Goal: Task Accomplishment & Management: Use online tool/utility

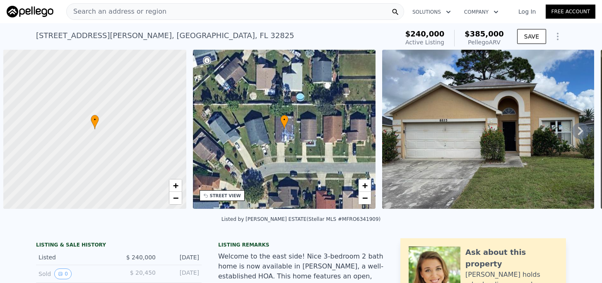
scroll to position [0, 3]
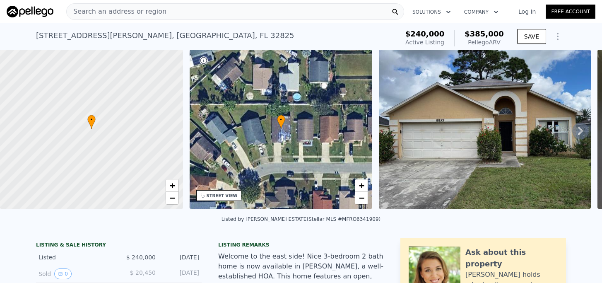
click at [245, 13] on div "Search an address or region" at bounding box center [235, 11] width 338 height 17
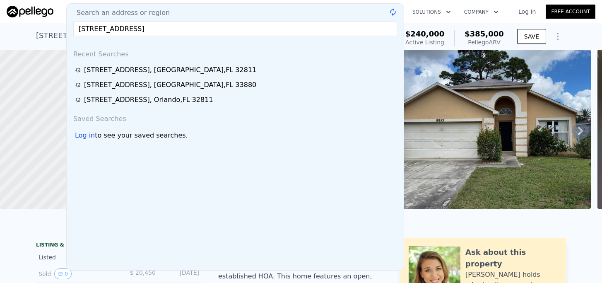
type input "[STREET_ADDRESS]"
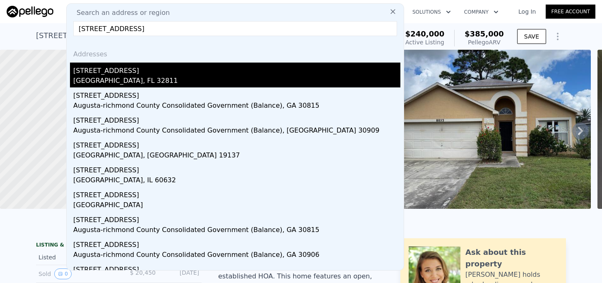
click at [139, 68] on div "4226 Lake Richmond Dr" at bounding box center [236, 68] width 327 height 13
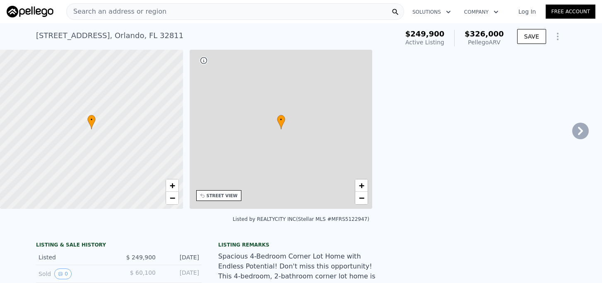
type input "3"
type input "1"
type input "974"
type input "1449"
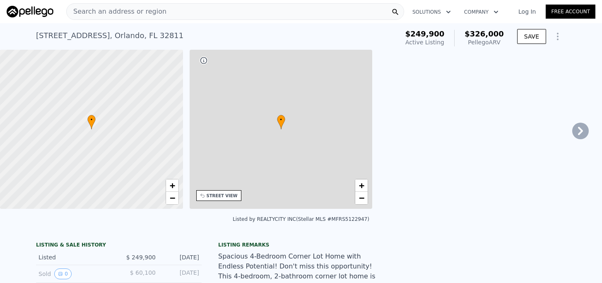
type input "6600"
type input "10882"
type input "$ 326,000"
type input "$ 61,442"
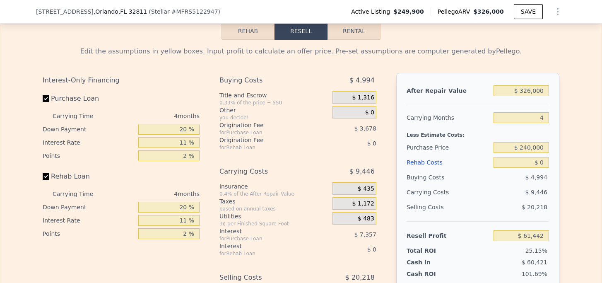
scroll to position [1326, 0]
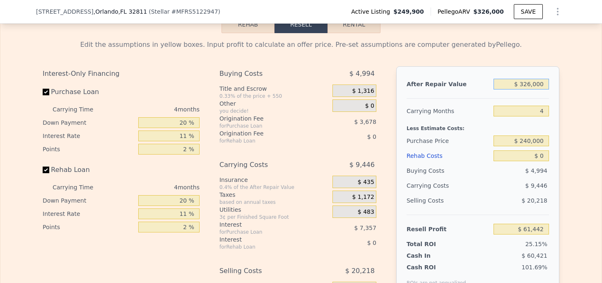
click at [529, 82] on input "$ 326,000" at bounding box center [520, 84] width 55 height 11
type input "$ 3"
type input "-$ 244,452"
type input "$ 30"
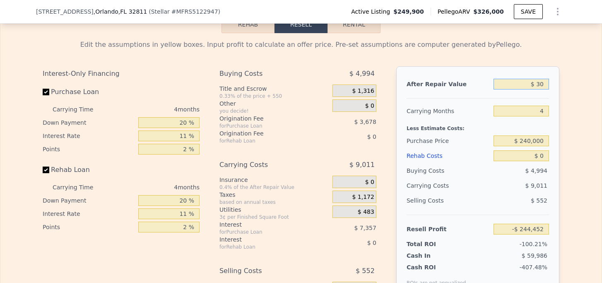
type input "-$ 244,427"
type input "$ 300"
type input "-$ 244,174"
type input "$ 3,000"
type input "-$ 241,640"
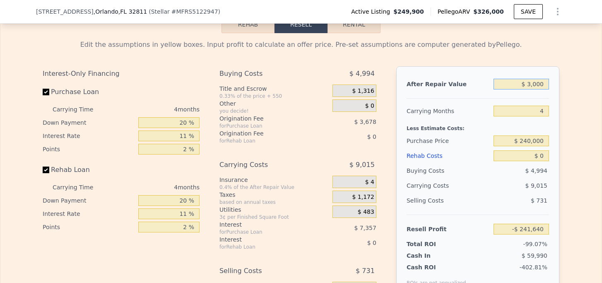
type input "$ 30,000"
type input "-$ 216,305"
type input "$ 300,000"
click at [538, 112] on input "4" at bounding box center [520, 111] width 55 height 11
click at [536, 138] on input "$ 240,000" at bounding box center [520, 140] width 55 height 11
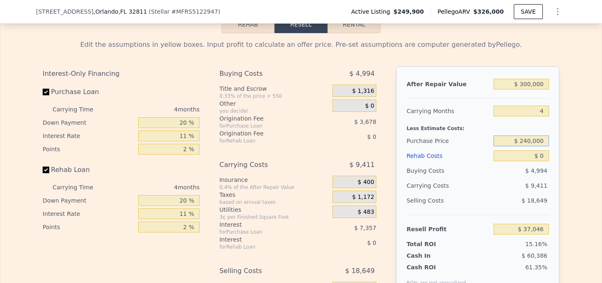
click at [536, 138] on input "$ 240,000" at bounding box center [520, 140] width 55 height 11
type input "$ 26,427"
click at [511, 151] on input "$ 0" at bounding box center [520, 155] width 55 height 11
click at [546, 152] on input "$ 0" at bounding box center [520, 155] width 55 height 11
type input "$ 5"
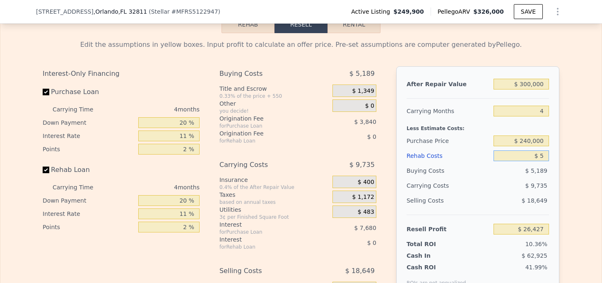
type input "$ 26,422"
type input "$ 50"
type input "$ 26,376"
type input "$ 500"
type input "$ 25,903"
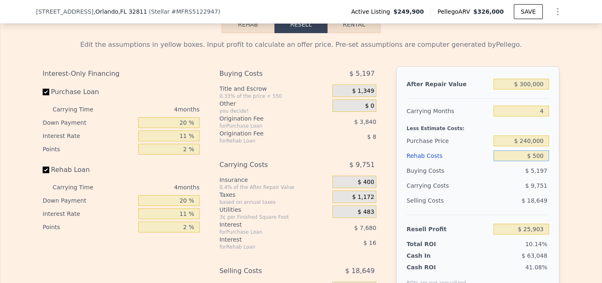
type input "$ 5,000"
type input "$ 21,187"
type input "$ 50,000"
type input "-$ 25,973"
click at [529, 140] on input "$ 240,000" at bounding box center [520, 140] width 55 height 11
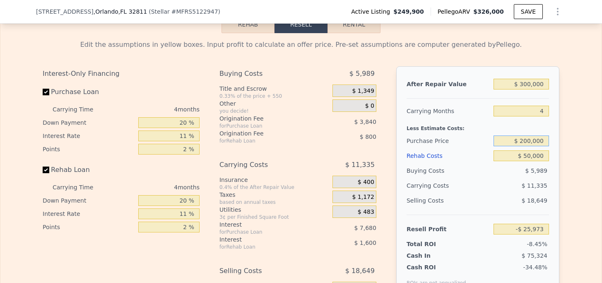
type input "$ 200,000"
click at [540, 176] on div "$ 5,216" at bounding box center [521, 170] width 56 height 15
type input "$ 16,080"
drag, startPoint x: 527, startPoint y: 141, endPoint x: 522, endPoint y: 141, distance: 5.0
click at [522, 141] on input "$ 200,000" at bounding box center [520, 140] width 55 height 11
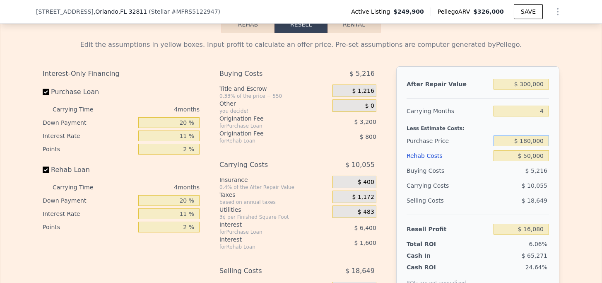
type input "$ 180,000"
click at [559, 178] on div "After Repair Value $ 300,000 Carrying Months 4 Less Estimate Costs: Purchase Pr…" at bounding box center [477, 181] width 163 height 230
type input "$ 37,107"
click at [528, 142] on input "$ 180,000" at bounding box center [520, 140] width 55 height 11
type input "$ 170,000"
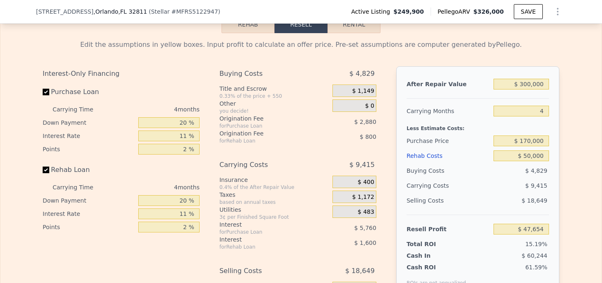
click at [568, 163] on div "Edit the assumptions in yellow boxes. Input profit to calculate an offer price.…" at bounding box center [300, 187] width 601 height 308
type input "$ 47,620"
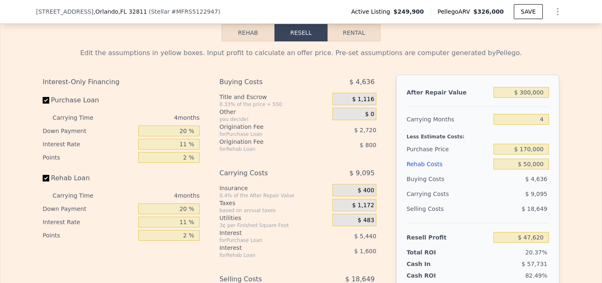
click at [359, 36] on button "Rental" at bounding box center [353, 32] width 53 height 17
select select "30"
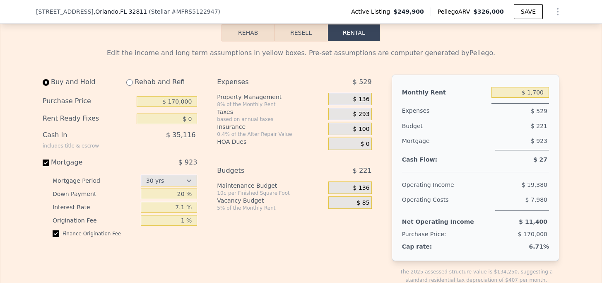
click at [132, 84] on div "Rehab and Refi" at bounding box center [158, 81] width 77 height 15
click at [131, 84] on input "radio" at bounding box center [129, 82] width 7 height 7
radio input "true"
select select "30"
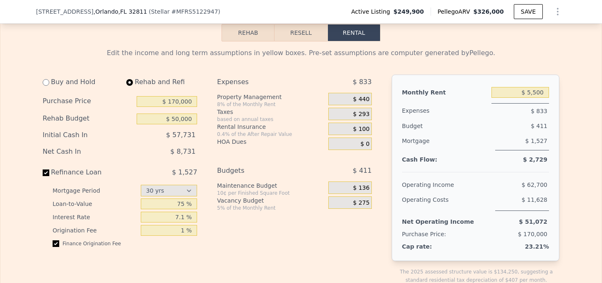
type input "$ 50,000"
click at [538, 94] on input "$ 5,500" at bounding box center [520, 92] width 58 height 11
type input "$ 2,100"
click at [367, 98] on span "$ 440" at bounding box center [361, 99] width 17 height 7
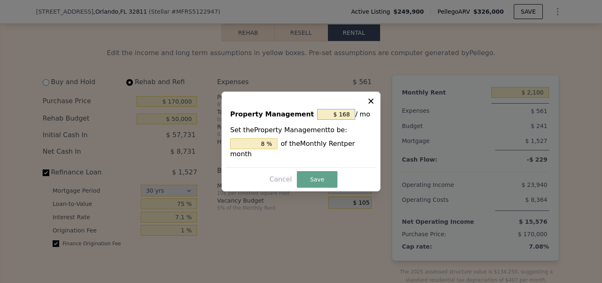
click at [352, 112] on input "$ 168" at bounding box center [336, 114] width 38 height 11
type input "$ 16"
type input "0.762 %"
type input "$ 1"
type input "0.048 %"
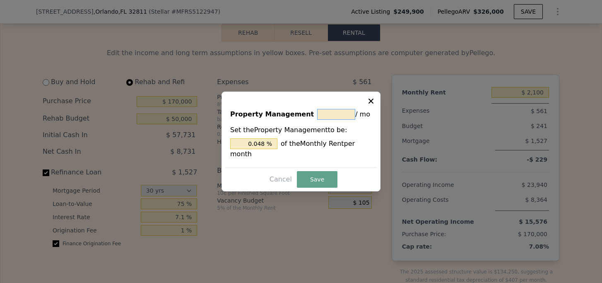
type input "$ 0"
type input "0 %"
click at [325, 175] on button "Save" at bounding box center [317, 179] width 41 height 17
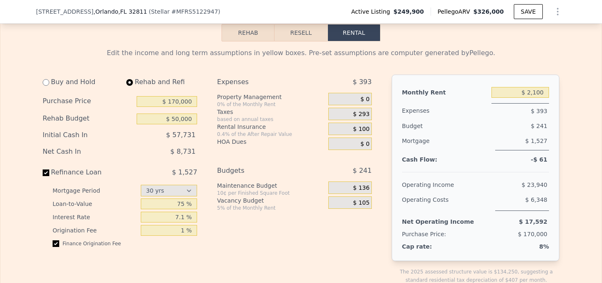
click at [363, 129] on span "$ 100" at bounding box center [361, 128] width 17 height 7
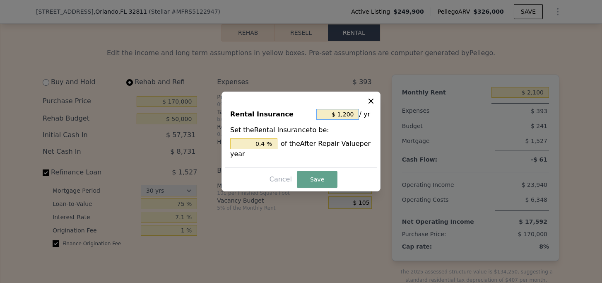
drag, startPoint x: 353, startPoint y: 110, endPoint x: 358, endPoint y: 113, distance: 6.3
click at [358, 113] on input "$ 1,200" at bounding box center [337, 114] width 43 height 11
type input "$ 2"
type input "0.001 %"
type input "$ 24"
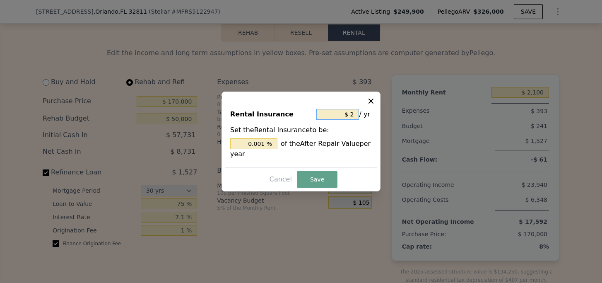
type input "0.008 %"
type input "$ 240"
type input "0.08 %"
type input "$ 2,400"
type input "0.8 %"
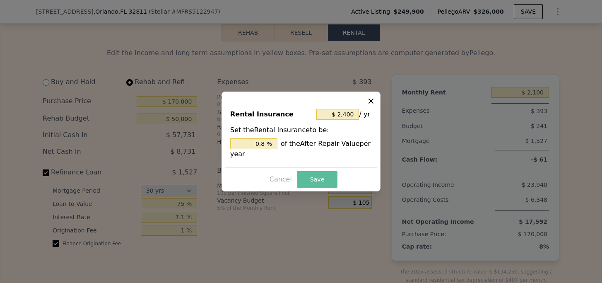
click at [327, 175] on button "Save" at bounding box center [317, 179] width 41 height 17
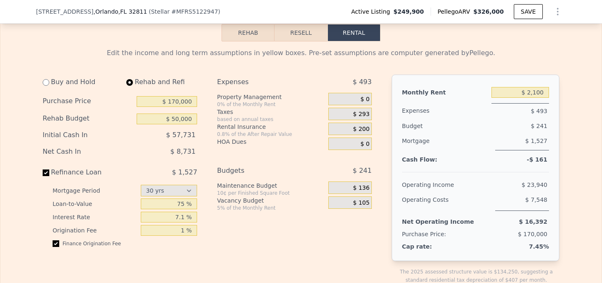
click at [363, 116] on span "$ 293" at bounding box center [361, 113] width 17 height 7
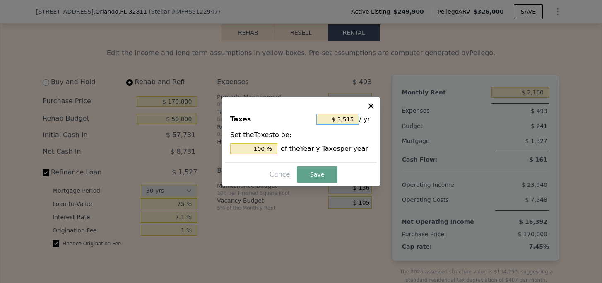
drag, startPoint x: 355, startPoint y: 120, endPoint x: 341, endPoint y: 120, distance: 14.5
click at [341, 120] on input "$ 3,515" at bounding box center [337, 119] width 43 height 11
type input "$ 34"
type input "0.967 %"
type input "$ 340"
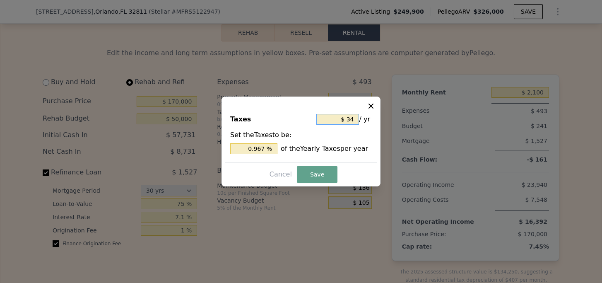
type input "9.673 %"
type input "$ 3,400"
type input "96.728 %"
type input "$ 34,000"
type input "967.283 %"
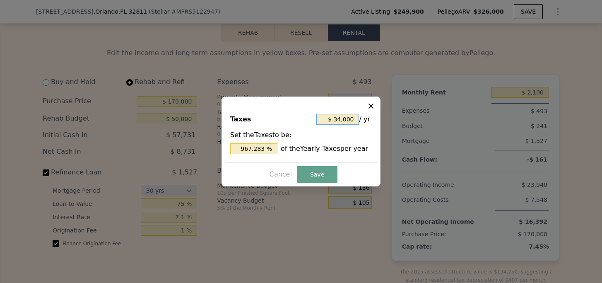
click at [337, 121] on input "$ 34,000" at bounding box center [337, 119] width 43 height 11
type input "$ 4,000"
type input "113.798 %"
type input "$ 4,000"
click at [324, 173] on button "Save" at bounding box center [317, 174] width 41 height 17
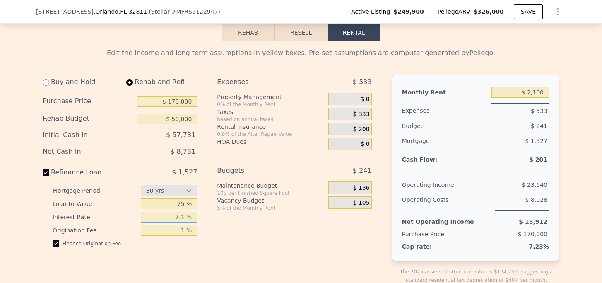
click at [186, 218] on input "7.1 %" at bounding box center [169, 216] width 57 height 11
type input "7 %"
type input "6.8 %"
click at [223, 225] on div "Expenses $ 533 Property Management 0% of the Monthly Rent $ 0 Taxes based on an…" at bounding box center [297, 185] width 161 height 223
drag, startPoint x: 178, startPoint y: 149, endPoint x: 199, endPoint y: 149, distance: 21.1
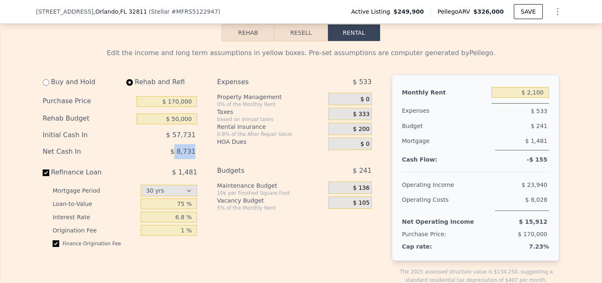
click at [199, 149] on div "Buy and Hold Rehab and Refi Purchase Price $ 170,000 Rehab Budget $ 50,000 Init…" at bounding box center [123, 185] width 161 height 223
click at [232, 146] on div "HOA Dues" at bounding box center [271, 143] width 108 height 12
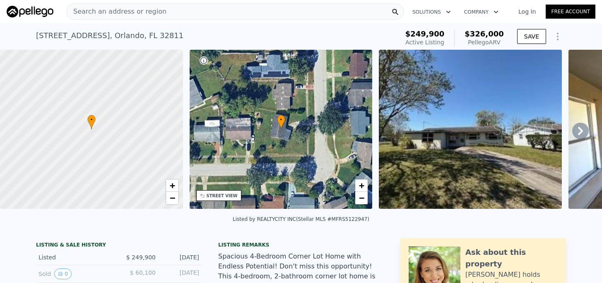
scroll to position [0, 0]
click at [108, 13] on span "Search an address or region" at bounding box center [117, 12] width 100 height 10
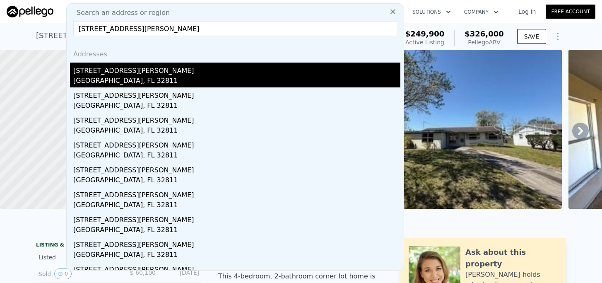
type input "4845 Elese Street"
click at [120, 70] on div "[STREET_ADDRESS][PERSON_NAME]" at bounding box center [236, 68] width 327 height 13
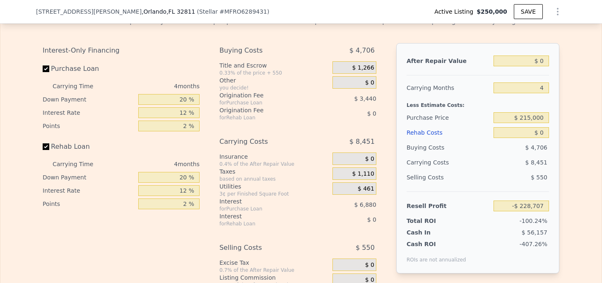
scroll to position [1401, 0]
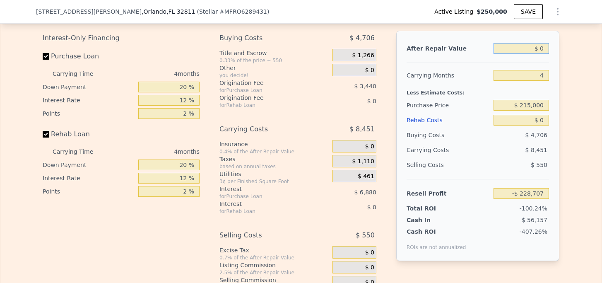
click at [545, 49] on input "$ 0" at bounding box center [520, 48] width 55 height 11
type input "$ 2"
type input "-$ 228,705"
type input "$ 26"
type input "-$ 228,683"
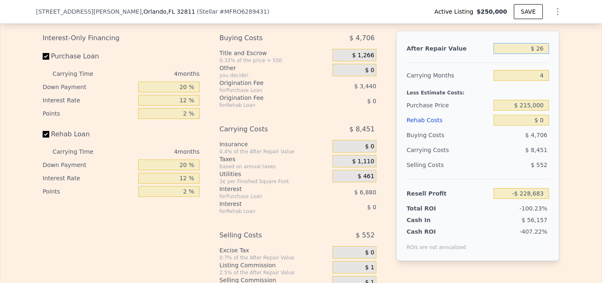
type input "$ 260"
type input "-$ 228,464"
type input "$ 2,600"
type input "-$ 226,267"
type input "$ 26,000"
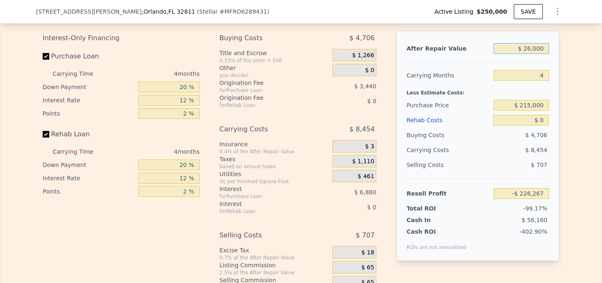
type input "-$ 204,311"
type input "$ 260,000"
type input "$ 15,260"
click at [536, 105] on input "$ 215,000" at bounding box center [520, 105] width 55 height 11
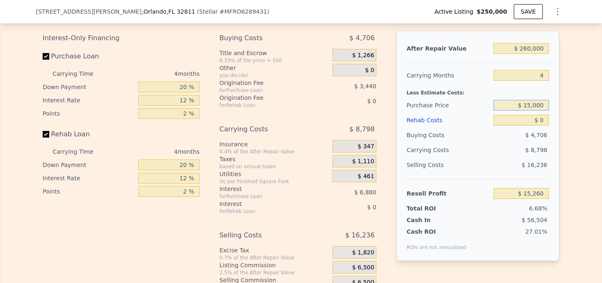
type input "$ 150,000"
type input "$ 83,596"
click at [545, 122] on input "$ 0" at bounding box center [520, 120] width 55 height 11
type input "$ 4"
type input "$ 83,592"
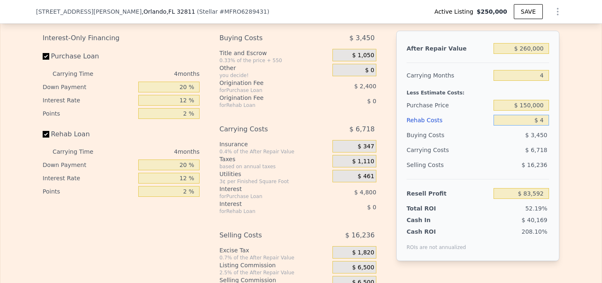
type input "$ 40"
type input "$ 83,555"
type input "$ 400"
type input "$ 83,178"
type input "$ 4,000"
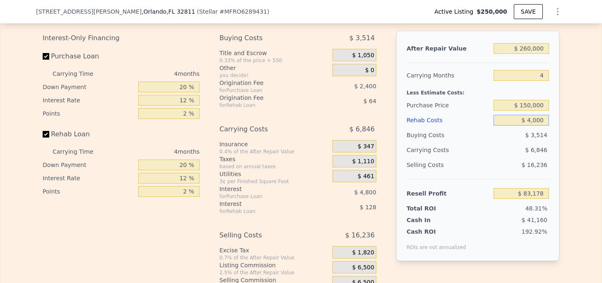
type input "$ 79,404"
type input "$ 40,000"
type input "$ 41,676"
click at [550, 163] on div "After Repair Value $ 260,000 Carrying Months 4 Less Estimate Costs: Purchase Pr…" at bounding box center [477, 146] width 163 height 230
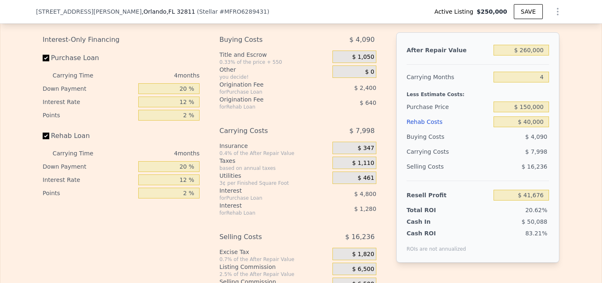
click at [476, 146] on div "$ 7,998" at bounding box center [504, 151] width 87 height 15
click at [529, 108] on input "$ 150,000" at bounding box center [520, 106] width 55 height 11
click at [565, 122] on div "Edit the assumptions in yellow boxes. Input profit to calculate an offer price.…" at bounding box center [301, 153] width 530 height 308
click at [529, 109] on input "$ 150,000" at bounding box center [520, 106] width 55 height 11
type input "$ 160,000"
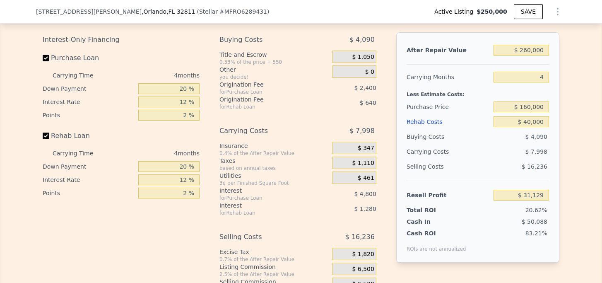
type input "$ 31,163"
click at [563, 133] on div "Edit the assumptions in yellow boxes. Input profit to calculate an offer price.…" at bounding box center [301, 153] width 530 height 308
click at [528, 109] on input "$ 160,000" at bounding box center [520, 106] width 55 height 11
type input "$ 150,000"
type input "$ 41,676"
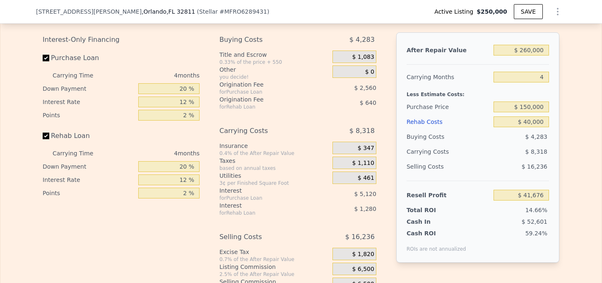
click at [560, 115] on div "Edit the assumptions in yellow boxes. Input profit to calculate an offer price.…" at bounding box center [301, 153] width 530 height 308
click at [529, 108] on input "$ 150,000" at bounding box center [520, 106] width 55 height 11
type input "$ 160,000"
type input "$ 31,163"
click at [557, 117] on div "After Repair Value $ 260,000 Carrying Months 4 Less Estimate Costs: Purchase Pr…" at bounding box center [477, 147] width 163 height 230
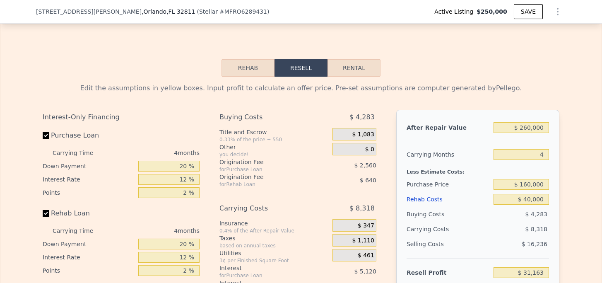
scroll to position [1314, 0]
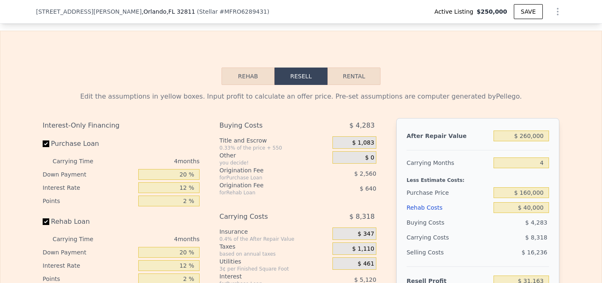
click at [356, 71] on button "Rental" at bounding box center [353, 75] width 53 height 17
select select "30"
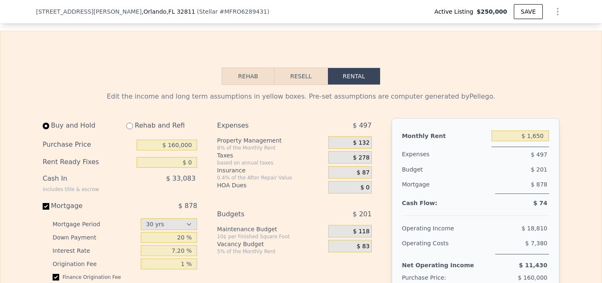
click at [126, 125] on div "Rehab and Refi" at bounding box center [158, 125] width 77 height 15
click at [127, 125] on input "radio" at bounding box center [129, 125] width 7 height 7
radio input "true"
type input "$ 40,000"
type input "$ 2,150"
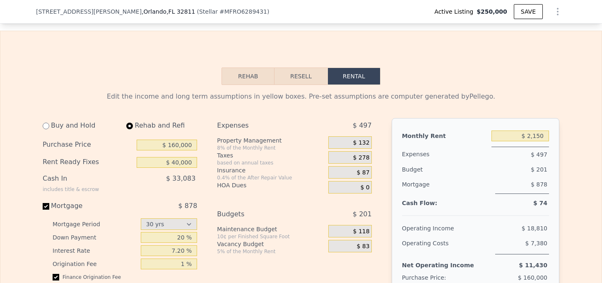
select select "30"
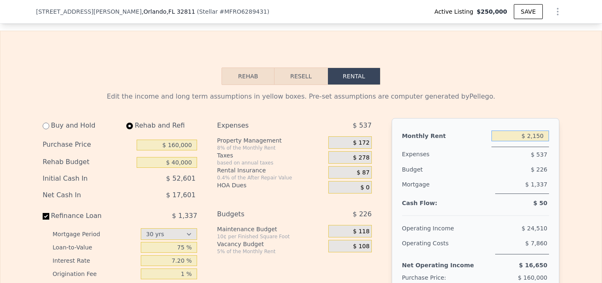
drag, startPoint x: 526, startPoint y: 134, endPoint x: 551, endPoint y: 134, distance: 24.8
click at [551, 134] on div "Monthly Rent $ 2,150 Expenses $ 537 Budget $ 226 Mortgage $ 1,337 Cash Flow: $ …" at bounding box center [475, 211] width 168 height 186
click at [547, 139] on input "$ 9,502,150" at bounding box center [520, 135] width 58 height 11
type input "$ 9"
type input "$ 1,950"
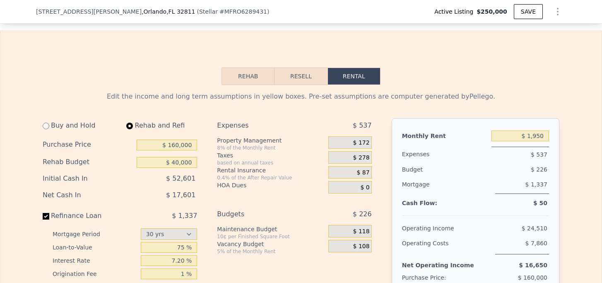
click at [365, 140] on span "$ 156" at bounding box center [361, 142] width 17 height 7
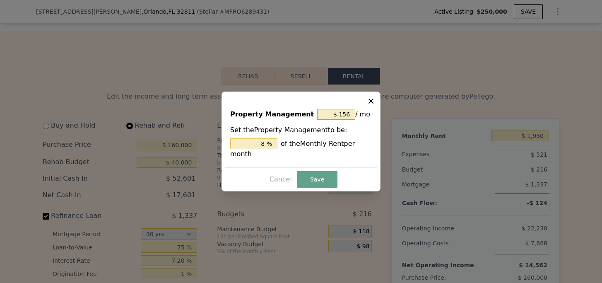
click at [347, 113] on input "$ 156" at bounding box center [336, 114] width 38 height 11
type input "$ 16"
type input "0.821 %"
type input "$ 6"
type input "0.308 %"
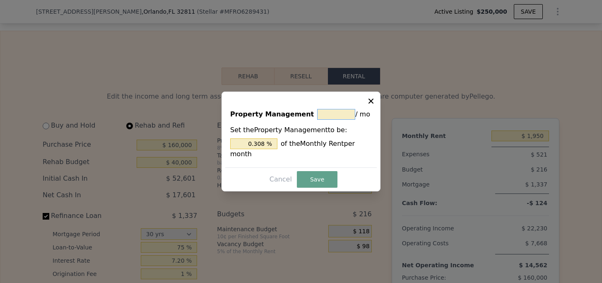
type input "$ 0"
type input "0 %"
click at [313, 179] on button "Save" at bounding box center [317, 179] width 41 height 17
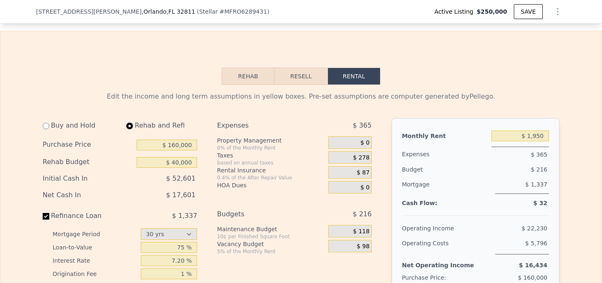
click at [355, 161] on div "$ 278" at bounding box center [349, 157] width 43 height 12
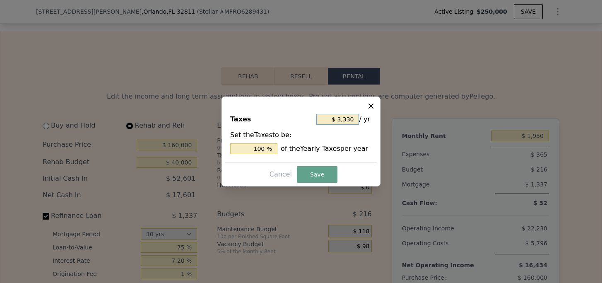
drag, startPoint x: 353, startPoint y: 120, endPoint x: 337, endPoint y: 119, distance: 15.3
click at [337, 119] on input "$ 3,330" at bounding box center [337, 119] width 43 height 11
type input "$ 4"
type input "0.120 %"
type input "$ 40"
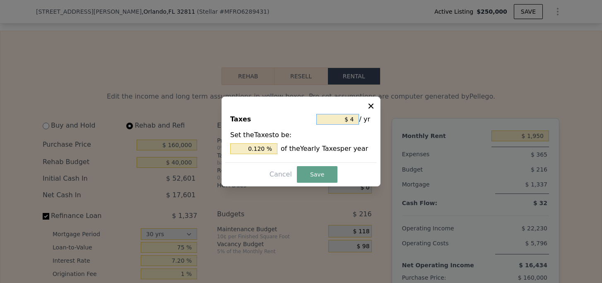
type input "1.201 %"
type input "$ 400"
type input "12.012 %"
type input "$ 4,000"
type input "120.120 %"
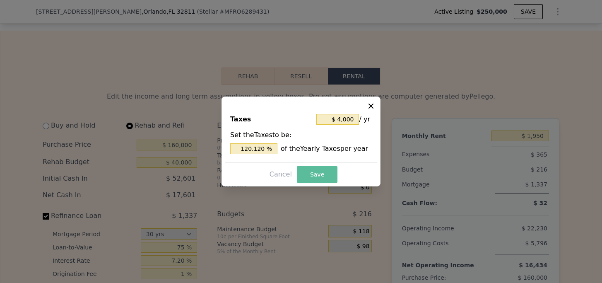
click at [315, 169] on button "Save" at bounding box center [317, 174] width 41 height 17
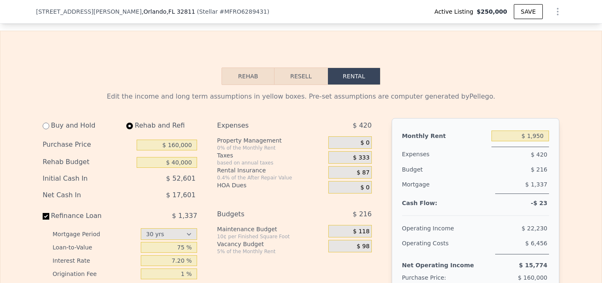
click at [366, 170] on span "$ 87" at bounding box center [363, 172] width 13 height 7
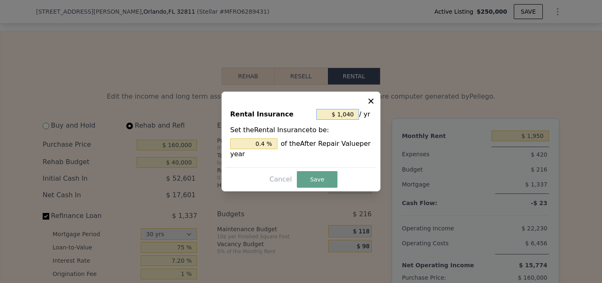
drag, startPoint x: 354, startPoint y: 113, endPoint x: 339, endPoint y: 113, distance: 15.3
click at [339, 113] on input "$ 1,040" at bounding box center [337, 114] width 43 height 11
type input "$ 2"
type input "0.001 %"
type input "$ 22"
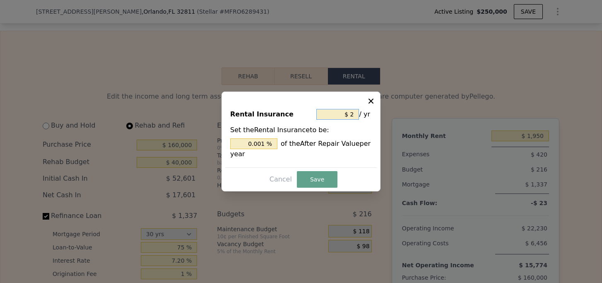
type input "0.008 %"
type input "$ 220"
type input "0.085 %"
type input "$ 2,200"
type input "0.846 %"
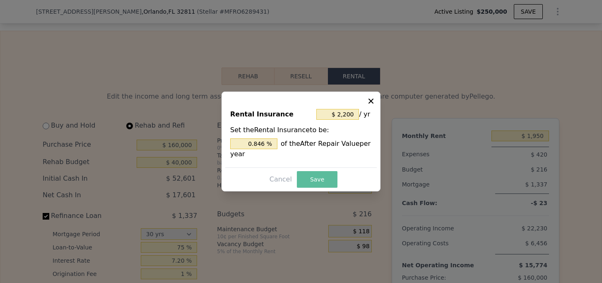
click at [328, 180] on button "Save" at bounding box center [317, 179] width 41 height 17
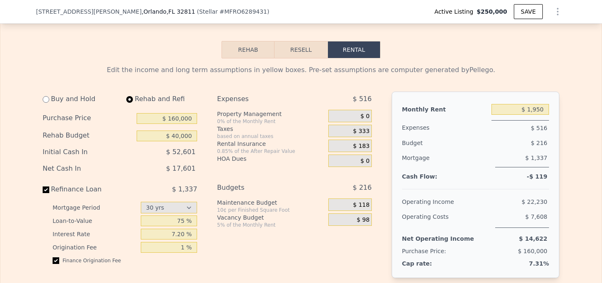
scroll to position [1341, 0]
click at [544, 109] on input "$ 1,950" at bounding box center [520, 108] width 58 height 11
type input "$ 2,100"
click at [557, 122] on div "Monthly Rent $ 2,100 Expenses $ 516 Budget $ 223 Mortgage $ 1,337 Cash Flow: $ …" at bounding box center [475, 184] width 168 height 186
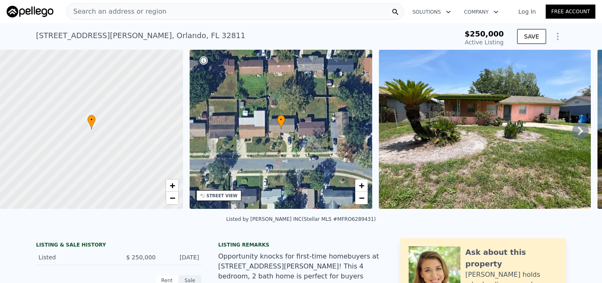
scroll to position [0, 0]
click at [583, 130] on icon at bounding box center [580, 130] width 17 height 17
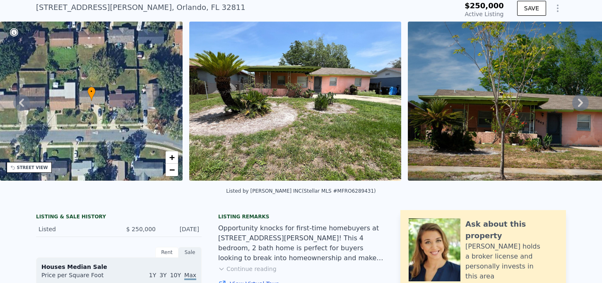
scroll to position [62, 0]
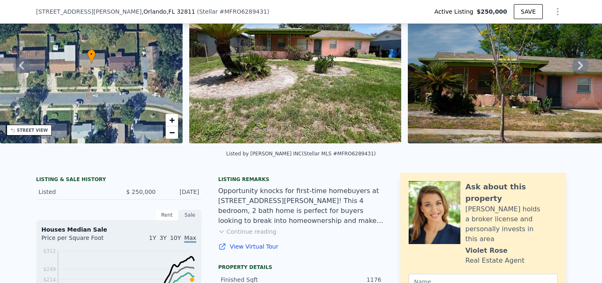
click at [253, 232] on button "Continue reading" at bounding box center [247, 231] width 58 height 8
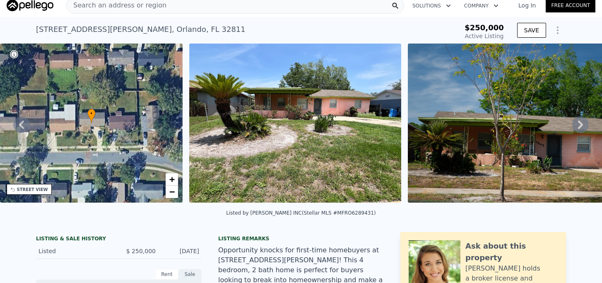
scroll to position [64, 0]
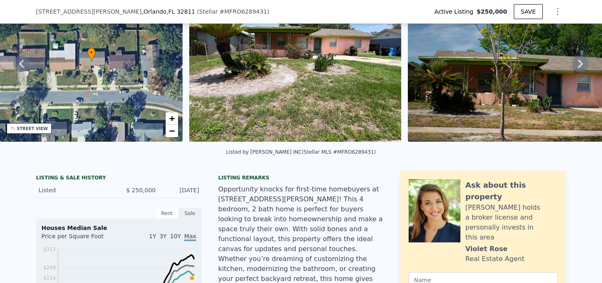
click at [582, 60] on icon at bounding box center [580, 63] width 17 height 17
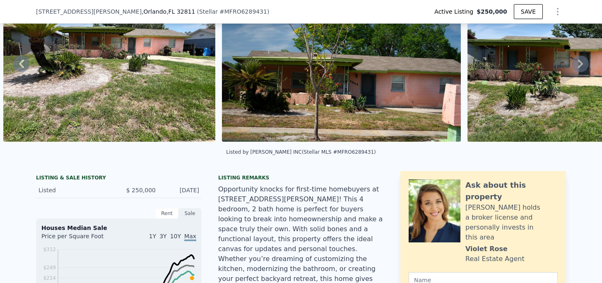
click at [582, 60] on icon at bounding box center [580, 63] width 17 height 17
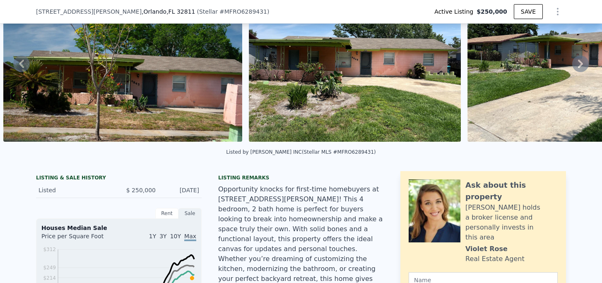
click at [582, 60] on icon at bounding box center [580, 63] width 17 height 17
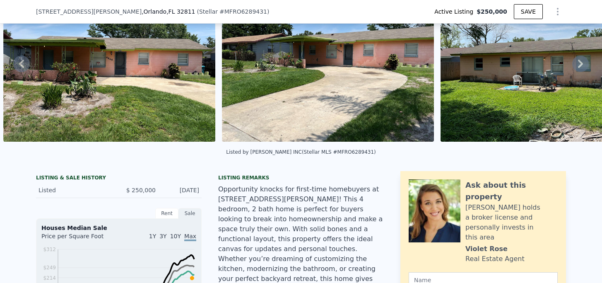
click at [582, 60] on icon at bounding box center [580, 63] width 17 height 17
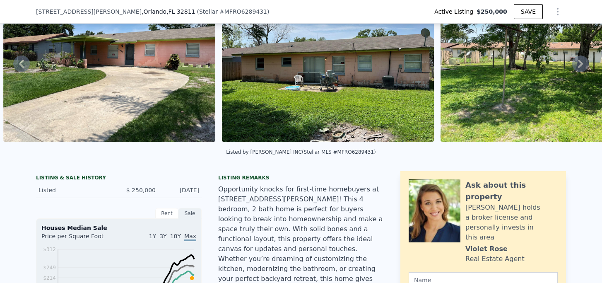
click at [582, 60] on icon at bounding box center [580, 63] width 17 height 17
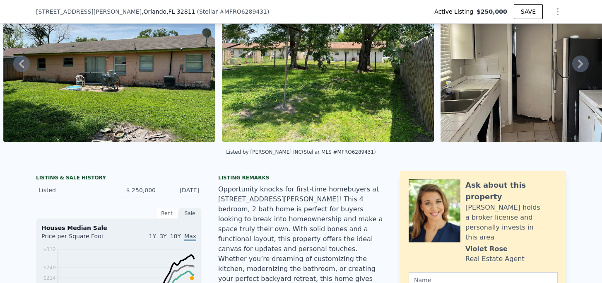
click at [582, 60] on icon at bounding box center [580, 63] width 17 height 17
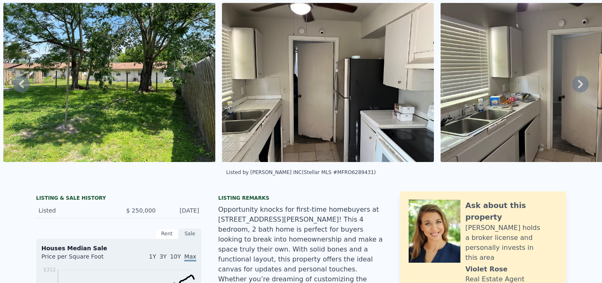
scroll to position [23, 0]
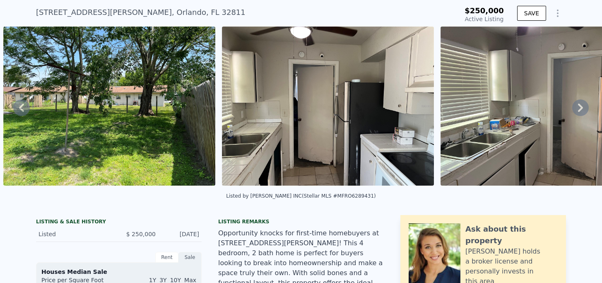
click at [573, 109] on icon at bounding box center [580, 107] width 17 height 17
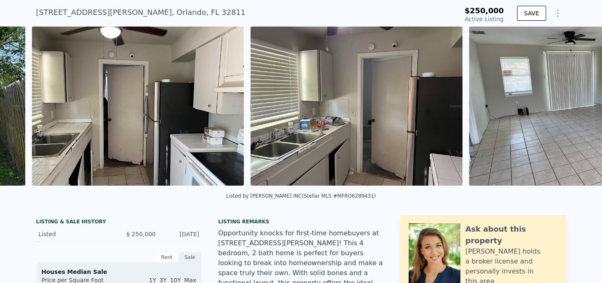
scroll to position [0, 1717]
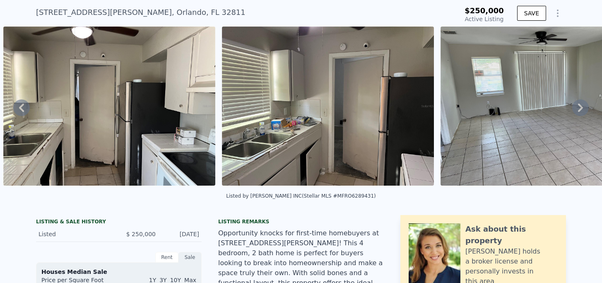
click at [573, 109] on icon at bounding box center [580, 107] width 17 height 17
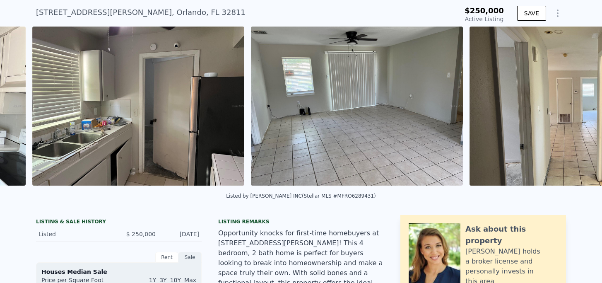
scroll to position [0, 1935]
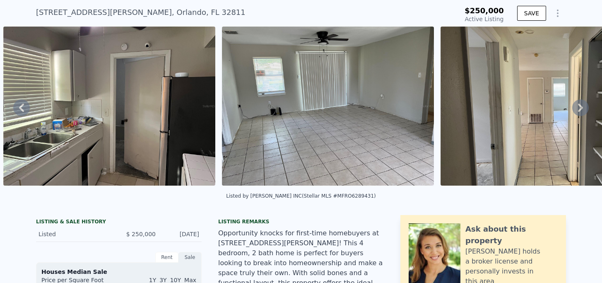
click at [573, 109] on icon at bounding box center [580, 107] width 17 height 17
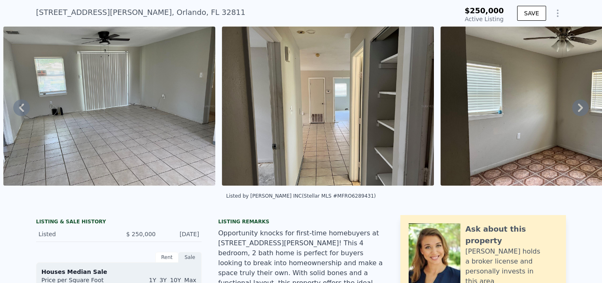
click at [573, 109] on icon at bounding box center [580, 107] width 17 height 17
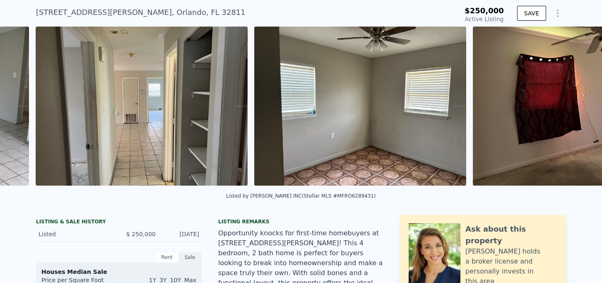
scroll to position [0, 2372]
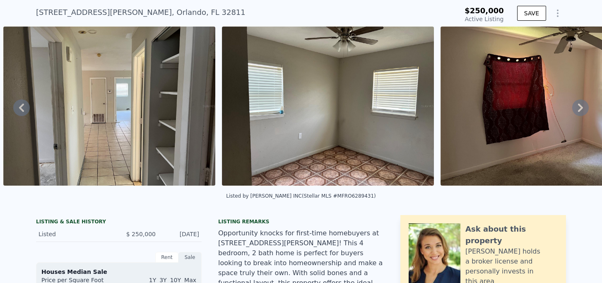
click at [573, 109] on icon at bounding box center [580, 107] width 17 height 17
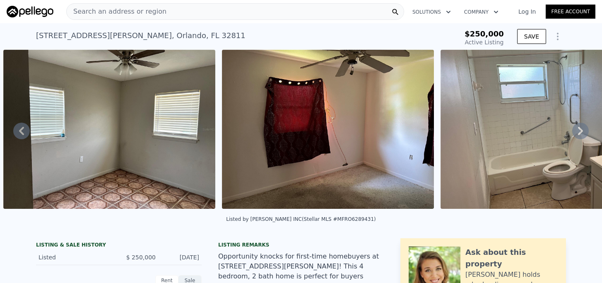
scroll to position [0, 0]
click at [579, 127] on icon at bounding box center [580, 130] width 17 height 17
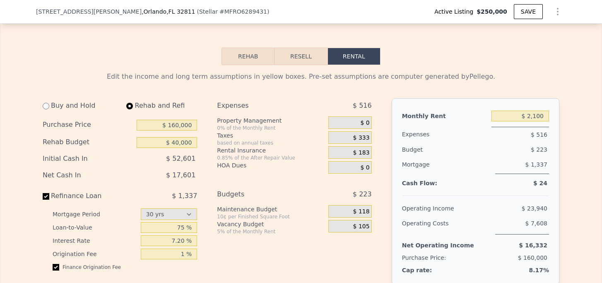
scroll to position [1449, 0]
drag, startPoint x: 178, startPoint y: 155, endPoint x: 198, endPoint y: 156, distance: 20.3
click at [198, 156] on div "Buy and Hold Rehab and Refi Purchase Price $ 160,000 Rehab Budget $ 40,000 Init…" at bounding box center [123, 209] width 161 height 223
click at [176, 120] on input "$ 160,000" at bounding box center [167, 125] width 60 height 11
type input "$ 170,000"
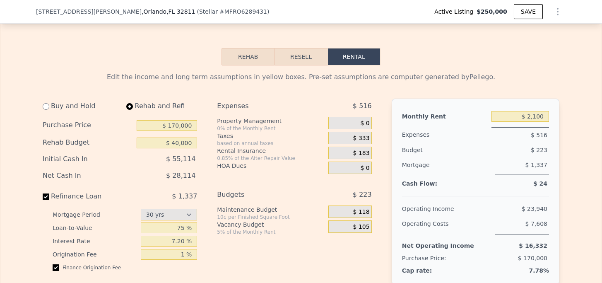
click at [219, 155] on div "0.85% of the After Repair Value" at bounding box center [271, 158] width 108 height 7
click at [177, 120] on input "$ 170,000" at bounding box center [167, 125] width 60 height 11
click at [295, 117] on div "Property Management" at bounding box center [271, 121] width 108 height 8
click at [558, 107] on div "Monthly Rent $ 2,100 Expenses $ 516 Budget $ 223 Mortgage $ 1,337 Cash Flow: $ …" at bounding box center [475, 191] width 168 height 186
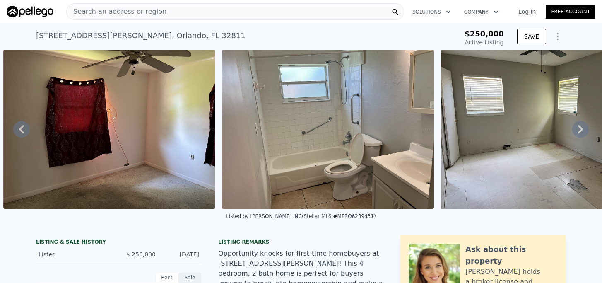
scroll to position [0, 0]
click at [137, 14] on span "Search an address or region" at bounding box center [117, 12] width 100 height 10
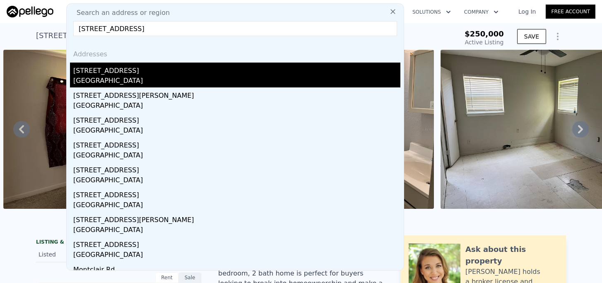
type input "[STREET_ADDRESS]"
click at [110, 71] on div "[STREET_ADDRESS]" at bounding box center [236, 68] width 327 height 13
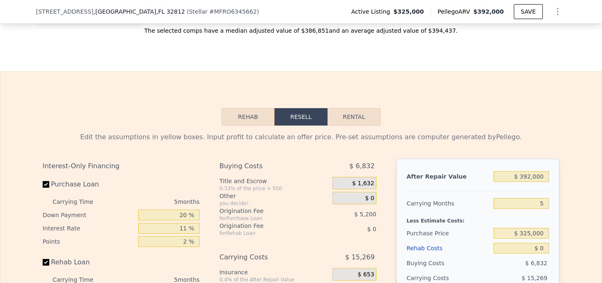
scroll to position [1263, 0]
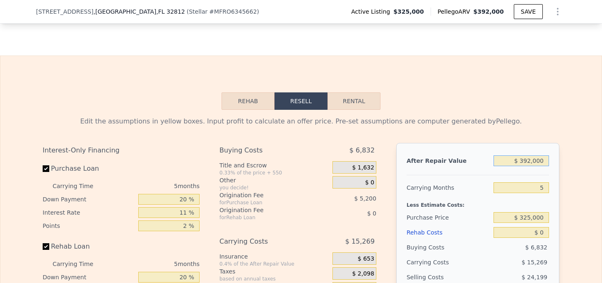
click at [526, 155] on input "$ 392,000" at bounding box center [520, 160] width 55 height 11
click at [532, 155] on input "$ 392,000" at bounding box center [520, 160] width 55 height 11
type input "$ 39,000"
type input "-$ 310,416"
type input "$ 390,000"
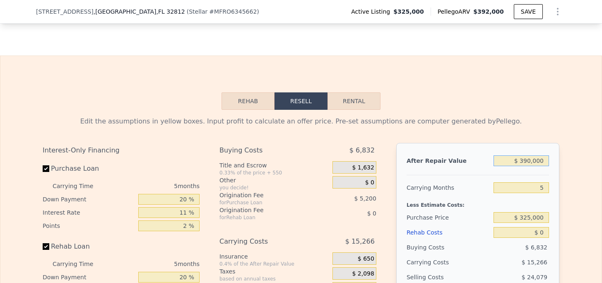
type input "$ 18,823"
type input "$ 390,000"
click at [540, 212] on input "$ 325,000" at bounding box center [520, 217] width 55 height 11
type input "$ 250,000"
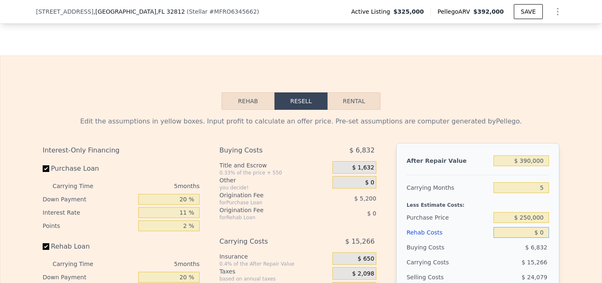
type input "$ 98,022"
click at [545, 227] on input "$ 0" at bounding box center [520, 232] width 55 height 11
type input "$ 50"
type input "$ 97,971"
type input "$ 500"
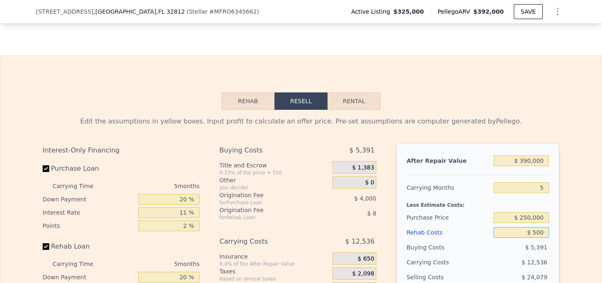
type input "$ 97,494"
type input "$ 5,000"
type input "$ 92,757"
type input "$ 50,000"
type input "$ 45,387"
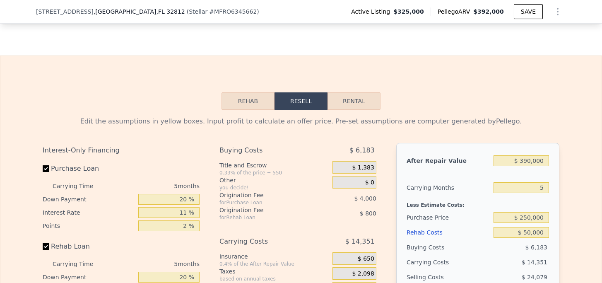
click at [556, 221] on div "After Repair Value $ 390,000 Carrying Months 5 Less Estimate Costs: Purchase Pr…" at bounding box center [477, 258] width 163 height 230
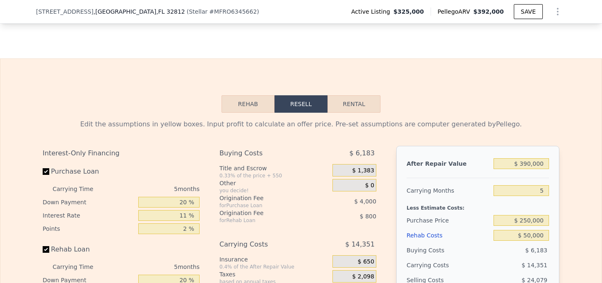
scroll to position [1259, 0]
click at [365, 96] on button "Rental" at bounding box center [353, 104] width 53 height 17
select select "30"
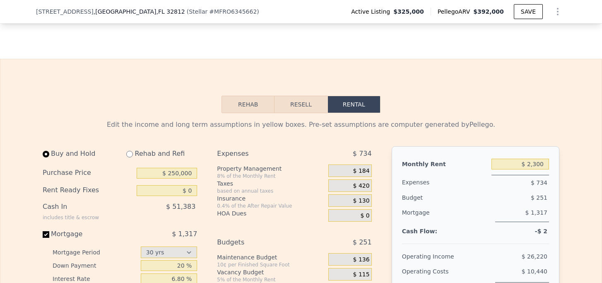
click at [132, 151] on input "radio" at bounding box center [129, 154] width 7 height 7
radio input "true"
select select "30"
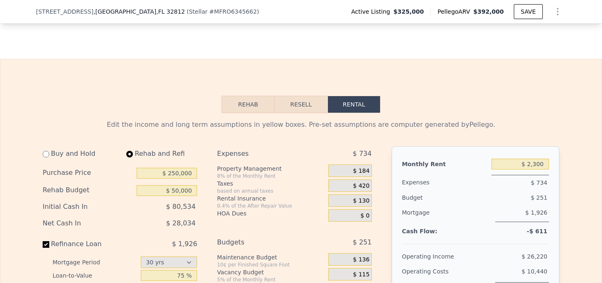
type input "$ 50,000"
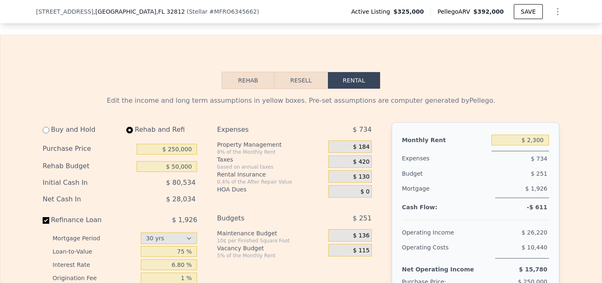
scroll to position [1284, 0]
click at [538, 134] on input "$ 2,300" at bounding box center [520, 139] width 58 height 11
type input "$ 2,400"
click at [545, 170] on span "$ 256" at bounding box center [539, 173] width 17 height 7
click at [371, 140] on div "$ 192" at bounding box center [349, 146] width 43 height 12
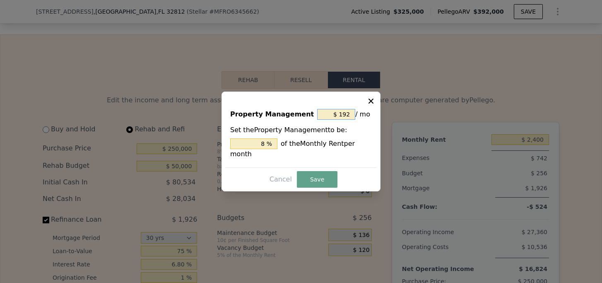
click at [351, 114] on input "$ 192" at bounding box center [336, 114] width 38 height 11
type input "$ 19"
type input "0.792 %"
type input "$ 1"
type input "0.042 %"
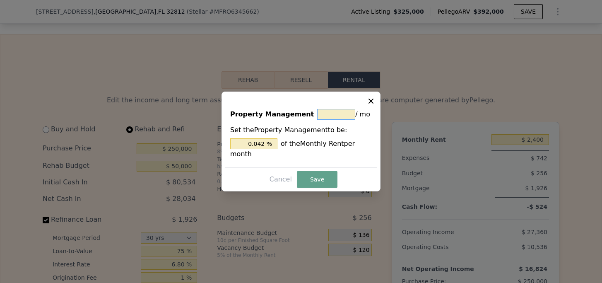
type input "$ 0"
type input "0 %"
click at [317, 173] on button "Save" at bounding box center [317, 179] width 41 height 17
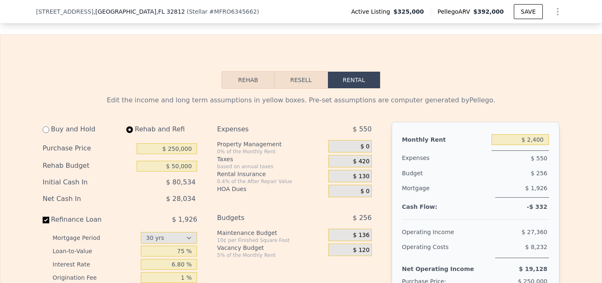
click at [365, 173] on span "$ 130" at bounding box center [361, 176] width 17 height 7
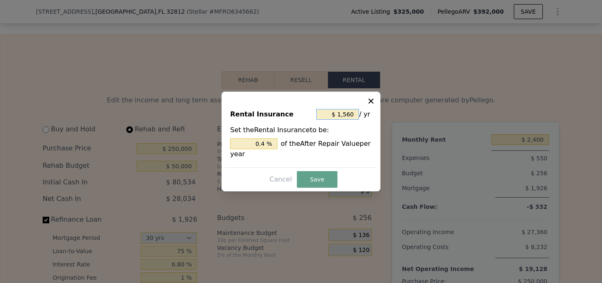
click at [348, 110] on input "$ 1,560" at bounding box center [337, 114] width 43 height 11
click at [353, 113] on input "$ 1,560" at bounding box center [337, 114] width 43 height 11
type input "$ 2"
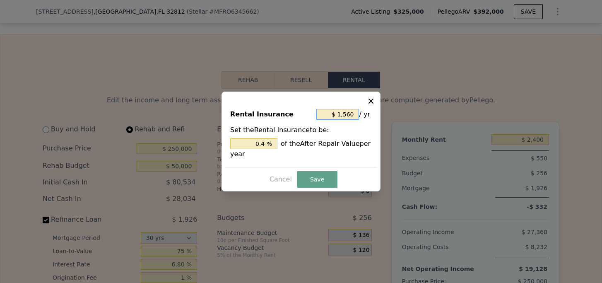
type input "0.001 %"
type input "$ 22"
type input "0.006 %"
type input "$ 220"
type input "0.056 %"
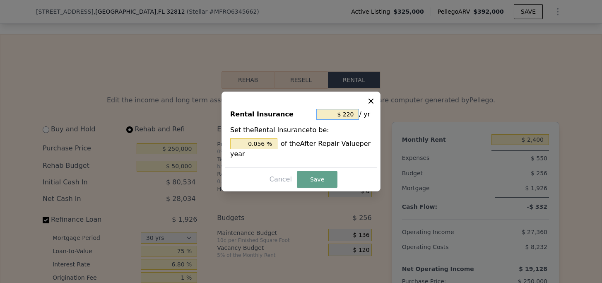
type input "$ 2,200"
type input "0.564 %"
click at [315, 169] on div "Rental Insurance $ 2,200 / yr Set the Rental Insurance to be: 0.564 % of the Af…" at bounding box center [300, 141] width 159 height 100
click at [315, 174] on button "Save" at bounding box center [317, 179] width 41 height 17
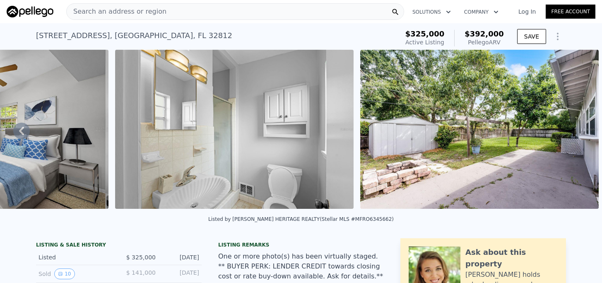
scroll to position [0, 0]
click at [130, 19] on div "Search an address or region" at bounding box center [117, 12] width 100 height 16
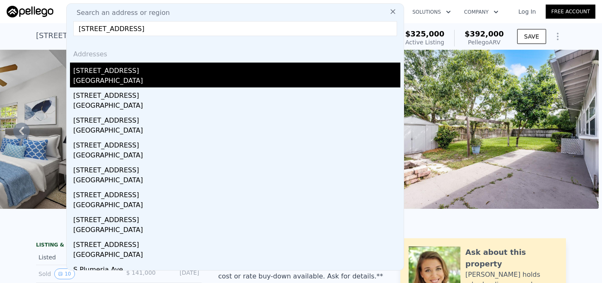
type input "8503 Plumeria Avenue"
click at [97, 78] on div "Orange County, FL 32825" at bounding box center [236, 82] width 327 height 12
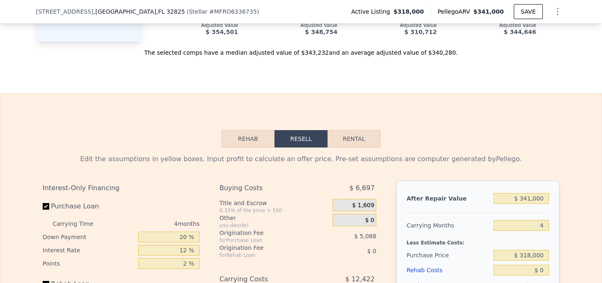
scroll to position [1232, 0]
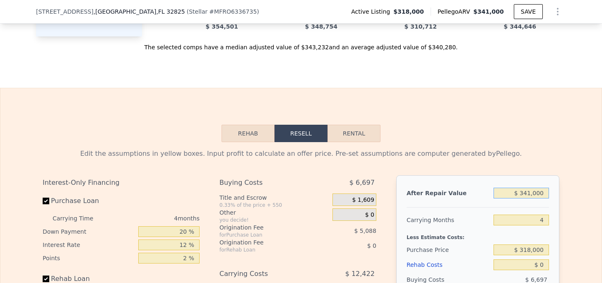
click at [531, 187] on input "$ 341,000" at bounding box center [520, 192] width 55 height 11
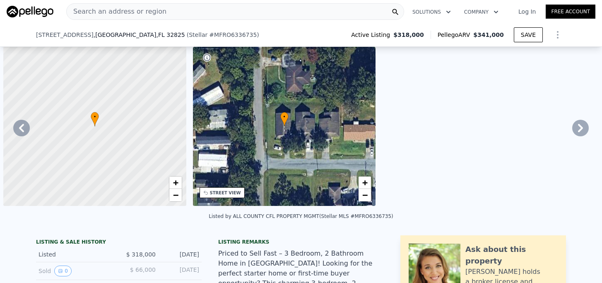
scroll to position [0, 2809]
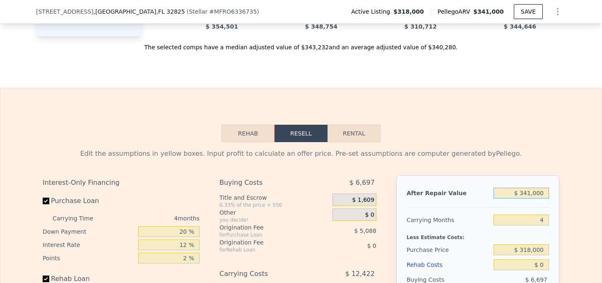
type input "$ 34,000"
type input "-$ 305,310"
type input "$ 3,000"
type input "-$ 334,399"
type input "$ 310,000"
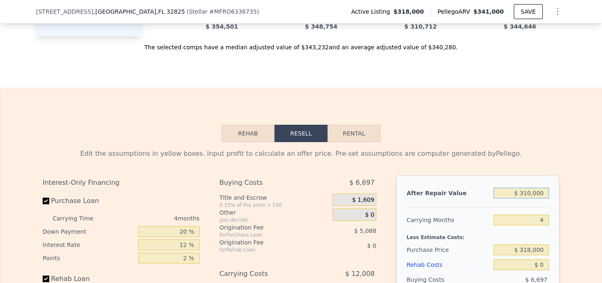
type input "-$ 46,329"
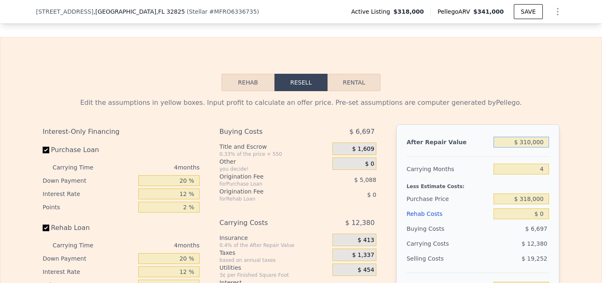
type input "$ 310,000"
click at [538, 225] on span "$ 6,697" at bounding box center [536, 228] width 22 height 7
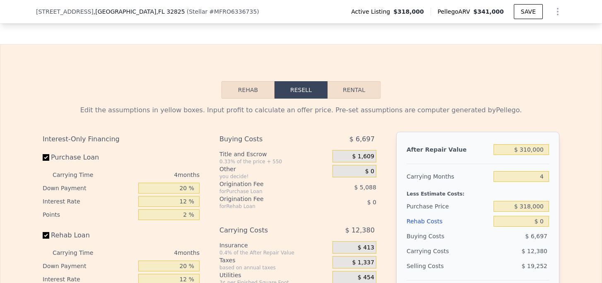
scroll to position [1274, 0]
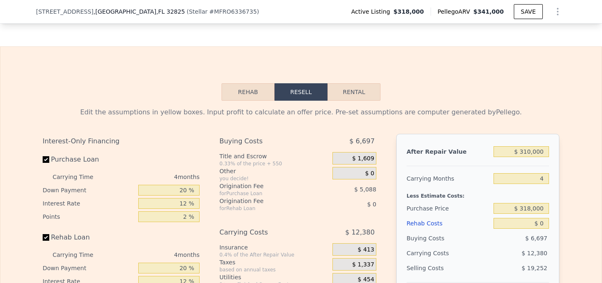
click at [354, 83] on button "Rental" at bounding box center [353, 91] width 53 height 17
select select "30"
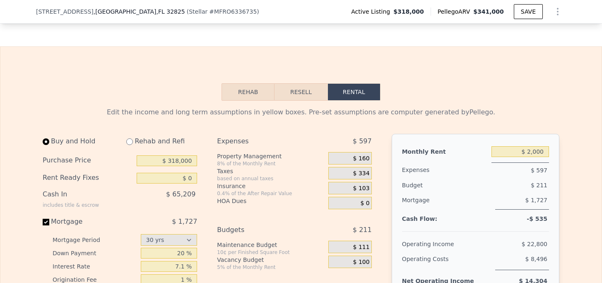
click at [129, 138] on input "radio" at bounding box center [129, 141] width 7 height 7
radio input "true"
select select "30"
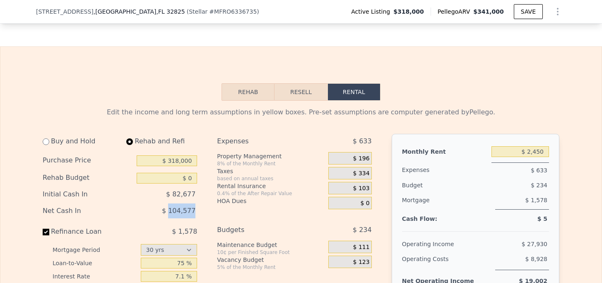
drag, startPoint x: 172, startPoint y: 190, endPoint x: 197, endPoint y: 190, distance: 25.2
click at [197, 190] on div "Buy and Hold Rehab and Refi Purchase Price $ 318,000 Rehab Budget $ 0 Initial C…" at bounding box center [123, 245] width 161 height 223
click at [360, 152] on div "$ 196" at bounding box center [349, 158] width 43 height 12
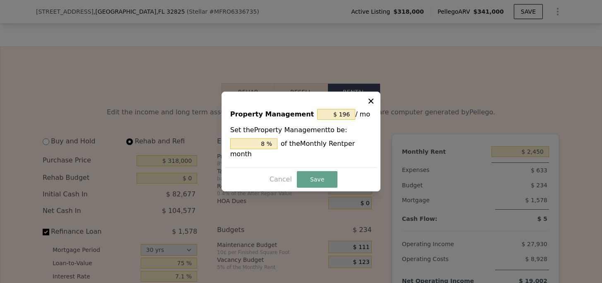
click at [466, 130] on div at bounding box center [301, 141] width 602 height 283
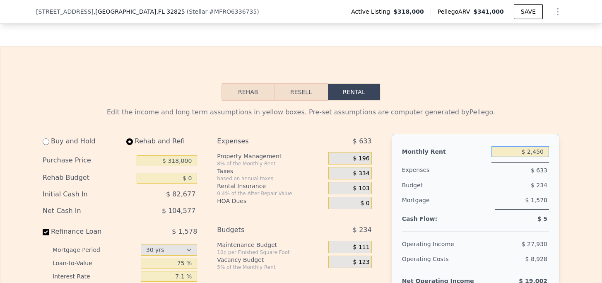
click at [518, 146] on input "$ 2,450" at bounding box center [520, 151] width 58 height 11
click at [542, 146] on input "$ 2,450" at bounding box center [520, 151] width 58 height 11
type input "$ 2,100"
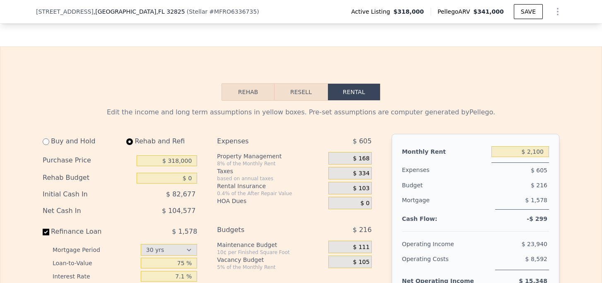
click at [371, 152] on div "$ 168" at bounding box center [349, 158] width 43 height 12
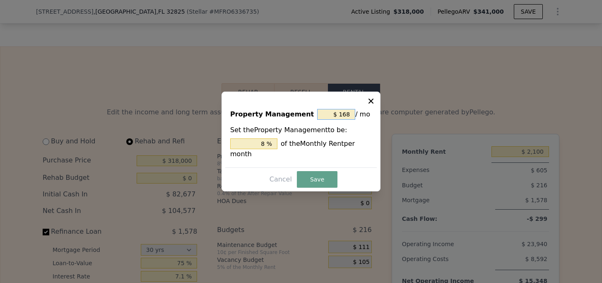
click at [348, 116] on input "$ 168" at bounding box center [336, 114] width 38 height 11
type input "$ 16"
type input "0.762 %"
type input "$ 1"
type input "0.048 %"
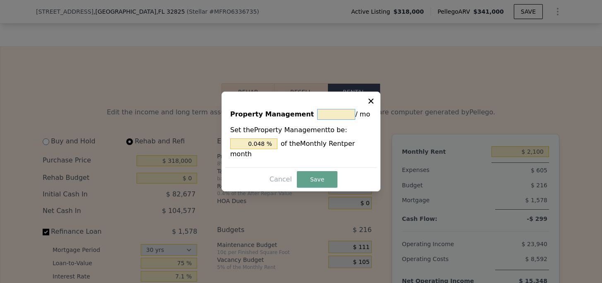
type input "$ 0"
type input "0 %"
click at [310, 183] on button "Save" at bounding box center [317, 179] width 41 height 17
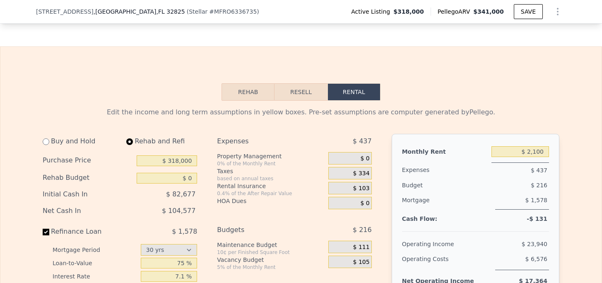
click at [367, 170] on span "$ 334" at bounding box center [361, 173] width 17 height 7
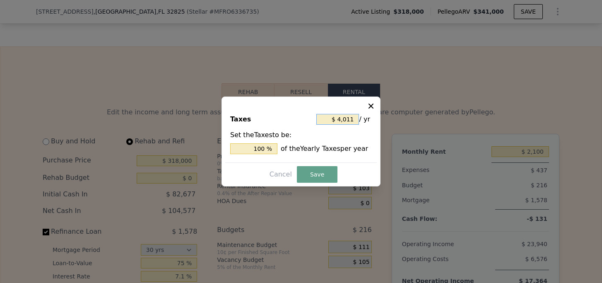
click at [357, 118] on input "$ 4,011" at bounding box center [337, 119] width 43 height 11
type input "$ 401"
type input "9.998 %"
type input "$ 40"
type input "0.997 %"
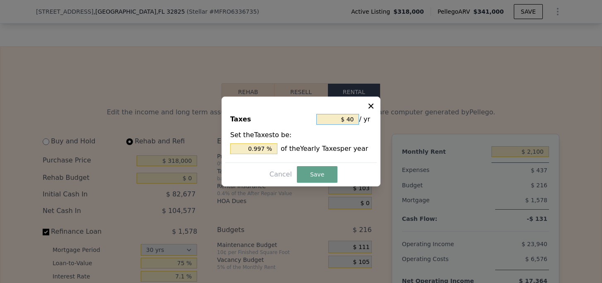
type input "$ 4"
type input "0.100 %"
type input "$ 45"
type input "1.122 %"
type input "$ 450"
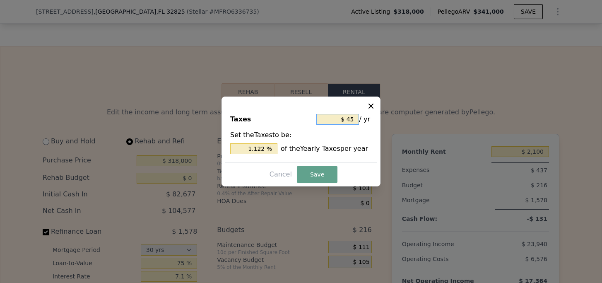
type input "11.219 %"
type input "$ 4,500"
type input "112.191 %"
click at [317, 173] on button "Save" at bounding box center [317, 174] width 41 height 17
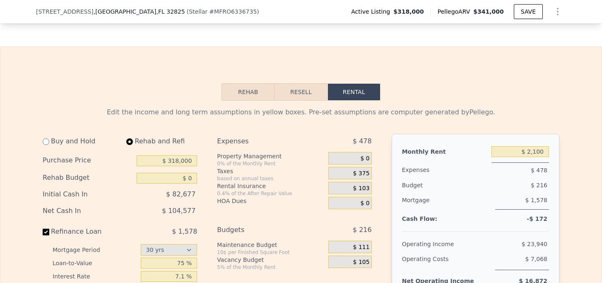
click at [364, 185] on span "$ 103" at bounding box center [361, 188] width 17 height 7
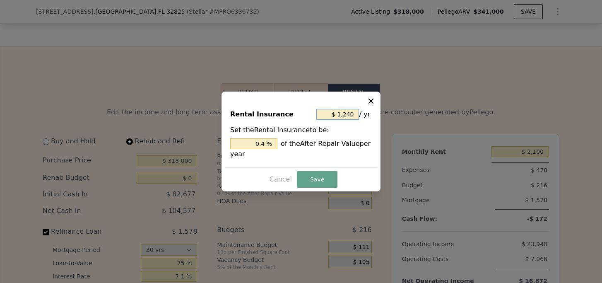
click at [349, 115] on input "$ 1,240" at bounding box center [337, 114] width 43 height 11
type input "$ 2"
type input "0.001 %"
type input "$ 22"
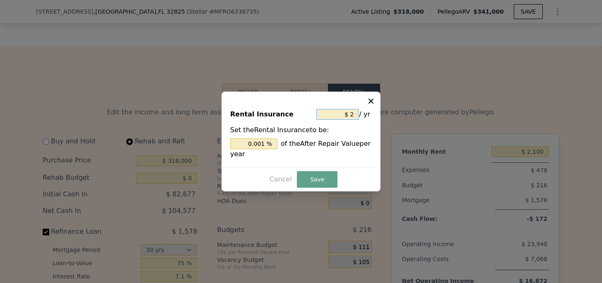
type input "0.007 %"
type input "$ 220"
type input "0.071 %"
type input "$ 2,200"
type input "0.710 %"
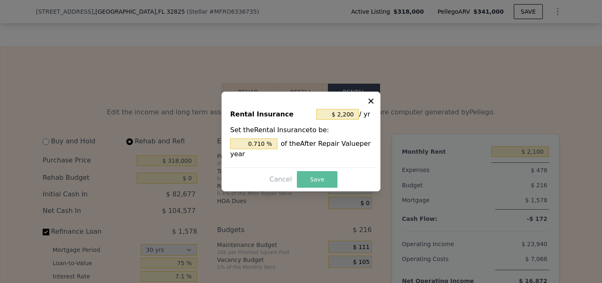
click at [324, 178] on button "Save" at bounding box center [317, 179] width 41 height 17
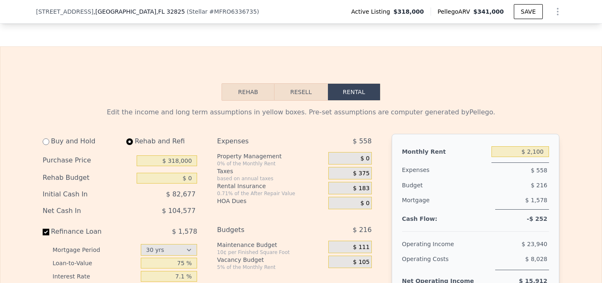
click at [473, 192] on div "Mortgage" at bounding box center [447, 200] width 90 height 17
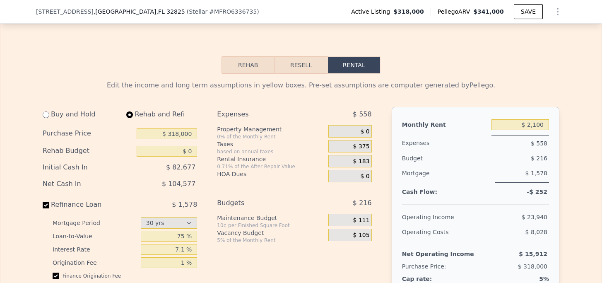
scroll to position [1302, 0]
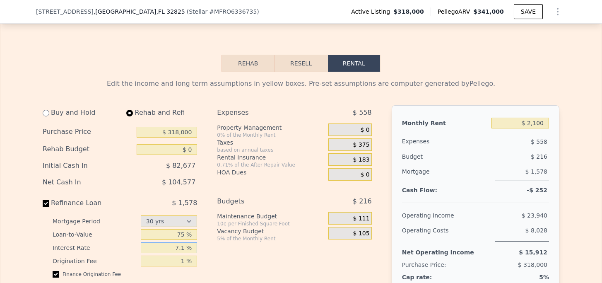
click at [186, 242] on input "7.1 %" at bounding box center [169, 247] width 57 height 11
type input "7 %"
type input "6.8 %"
click at [267, 194] on div "Budgets $ 216" at bounding box center [294, 203] width 154 height 18
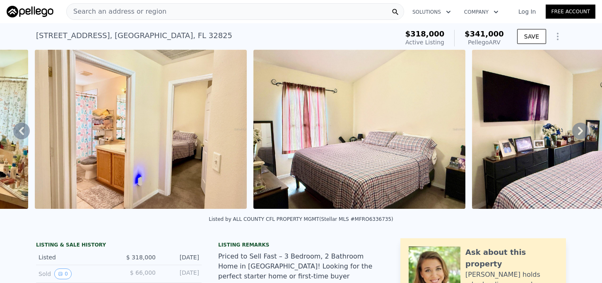
scroll to position [0, 0]
click at [164, 12] on div "Search an address or region" at bounding box center [235, 11] width 338 height 17
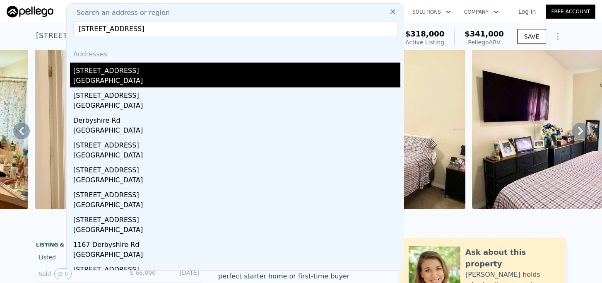
type input "[STREET_ADDRESS]"
click at [114, 75] on div "[STREET_ADDRESS]" at bounding box center [236, 68] width 327 height 13
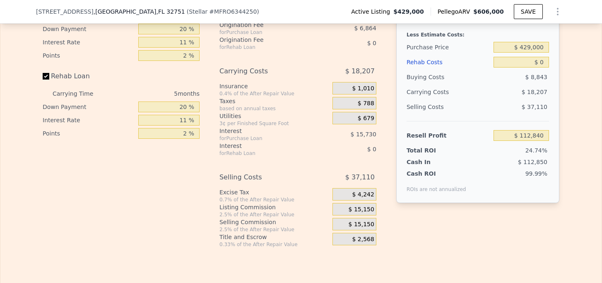
scroll to position [1259, 0]
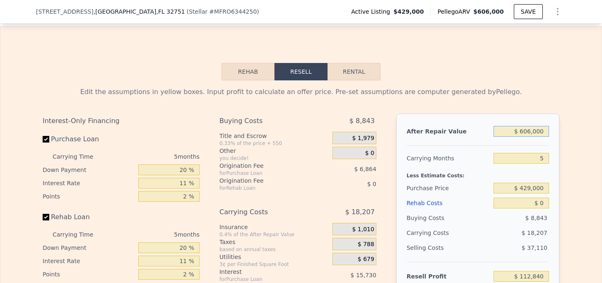
click at [526, 126] on input "$ 606,000" at bounding box center [520, 131] width 55 height 11
type input "$ 7"
type input "-$ 455,583"
type input "$ 71"
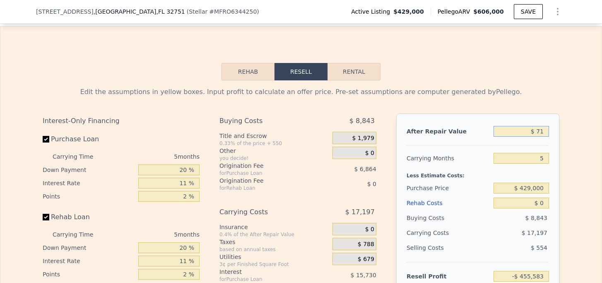
type input "-$ 455,523"
type input "$ 710"
type input "-$ 454,924"
type input "$ 7,100"
type input "-$ 448,932"
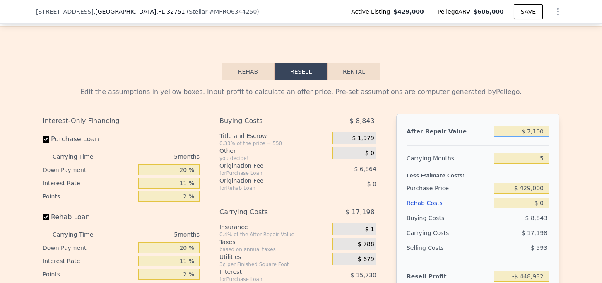
type input "$ 71,000"
type input "-$ 388,991"
type input "$ 710,000"
type input "$ 210,393"
click at [545, 153] on input "5" at bounding box center [520, 158] width 55 height 11
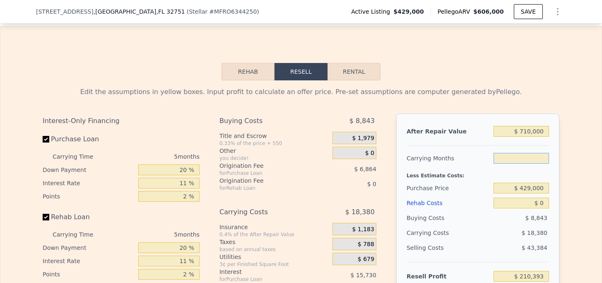
type input "6"
type input "$ 206,717"
type input "6"
click at [538, 183] on input "$ 429,000" at bounding box center [520, 188] width 55 height 11
click at [542, 197] on input "$ 0" at bounding box center [520, 202] width 55 height 11
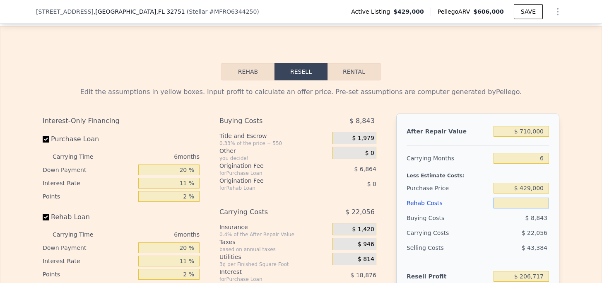
type input "$ 8"
type input "$ 206,709"
type input "$ 80"
type input "$ 206,630"
type input "$ 800"
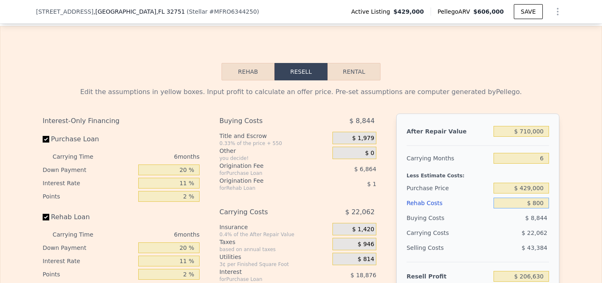
type input "$ 205,868"
type input "$ 8,000"
type input "$ 198,235"
type input "$ 80,000"
type input "$ 121,915"
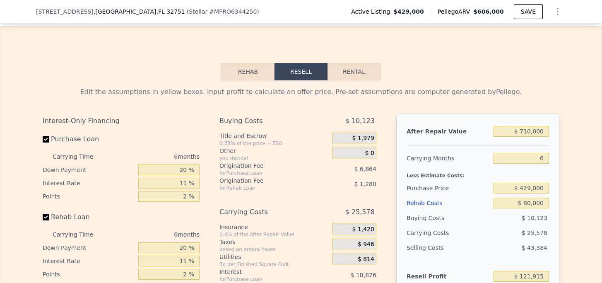
click at [561, 231] on div "Edit the assumptions in yellow boxes. Input profit to calculate an offer price.…" at bounding box center [301, 234] width 530 height 308
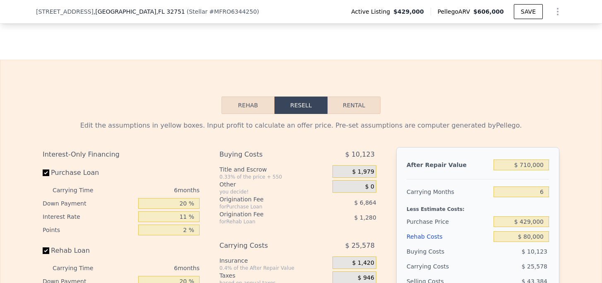
scroll to position [1225, 0]
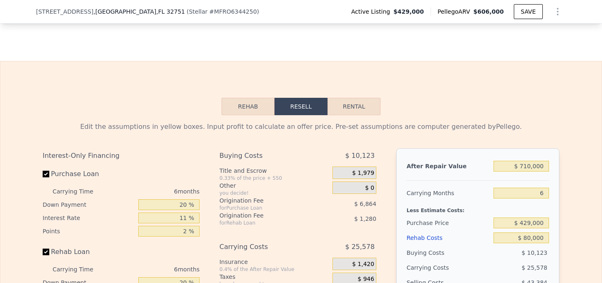
click at [358, 98] on button "Rental" at bounding box center [353, 106] width 53 height 17
select select "30"
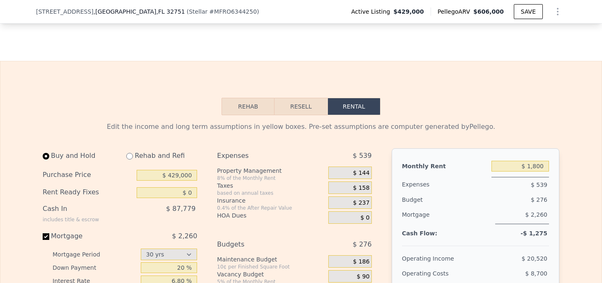
click at [128, 153] on input "radio" at bounding box center [129, 156] width 7 height 7
radio input "true"
select select "30"
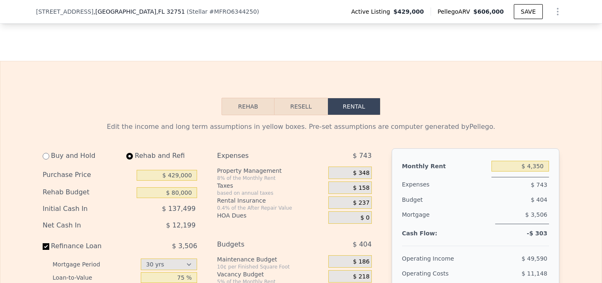
type input "$ 80,000"
click at [542, 161] on input "$ 4,350" at bounding box center [520, 166] width 58 height 11
type input "$ 3,260"
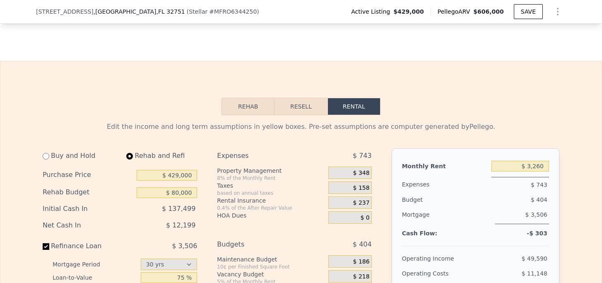
click at [365, 169] on span "$ 261" at bounding box center [361, 172] width 17 height 7
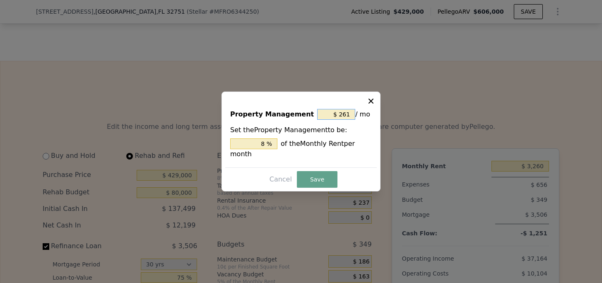
click at [348, 114] on input "$ 261" at bounding box center [336, 114] width 38 height 11
type input "$ 21"
type input "0.644 %"
type input "$ 1"
type input "0.031 %"
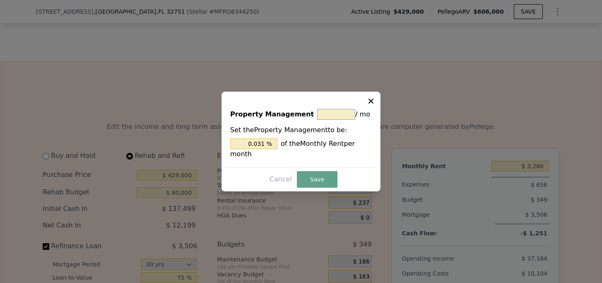
type input "$ 0"
type input "0 %"
click at [311, 180] on button "Save" at bounding box center [317, 179] width 41 height 17
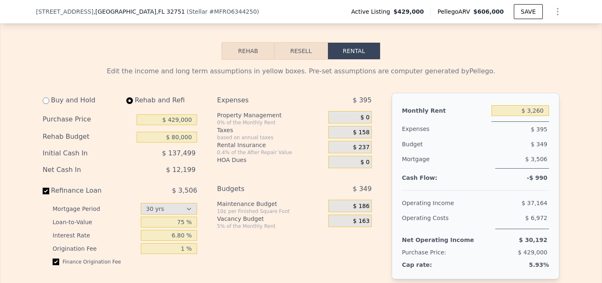
scroll to position [1248, 0]
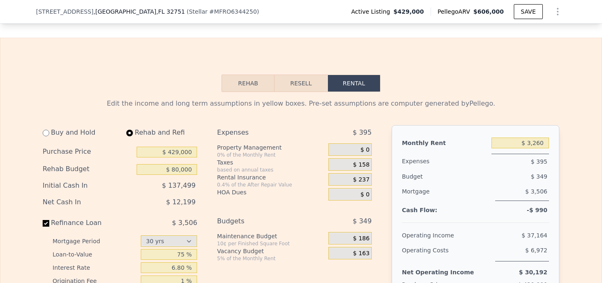
click at [294, 74] on button "Resell" at bounding box center [300, 82] width 53 height 17
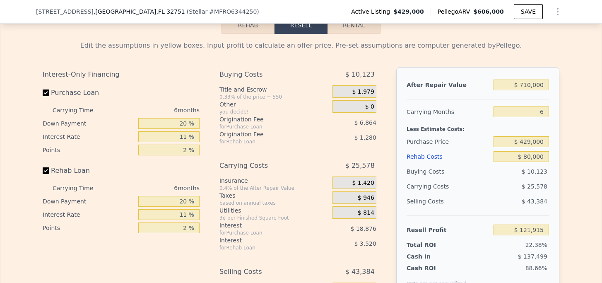
scroll to position [1318, 0]
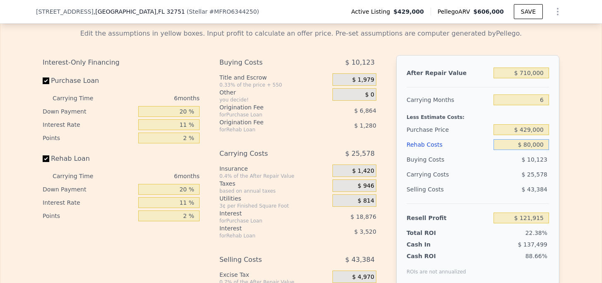
click at [528, 139] on input "$ 80,000" at bounding box center [520, 144] width 55 height 11
type input "$ 0000"
type input "$ 206,717"
type input "$ 10,000"
type input "$ 196,119"
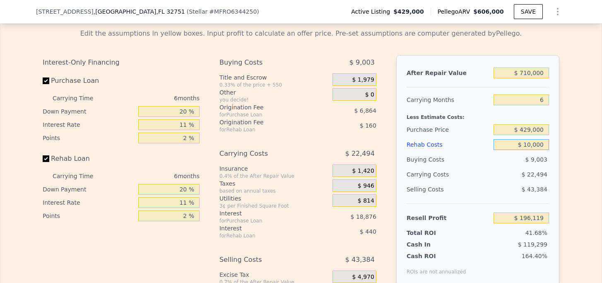
type input "$ 100,000"
type input "$ 100,719"
type input "$ 100,000"
click at [572, 177] on div "Edit the assumptions in yellow boxes. Input profit to calculate an offer price.…" at bounding box center [300, 176] width 601 height 308
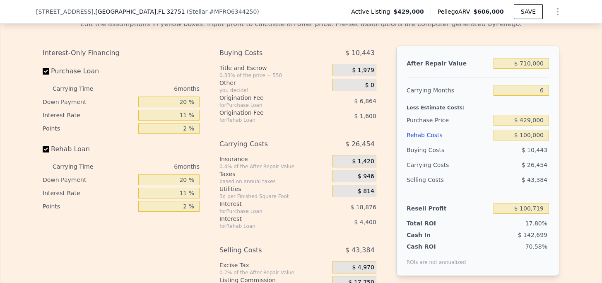
scroll to position [1326, 0]
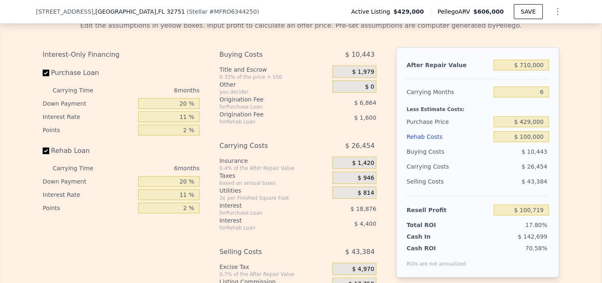
click at [368, 68] on span "$ 1,979" at bounding box center [363, 71] width 22 height 7
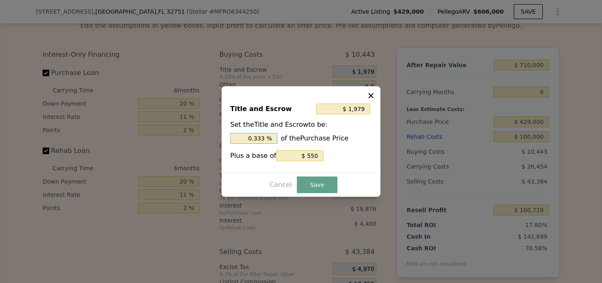
drag, startPoint x: 264, startPoint y: 138, endPoint x: 250, endPoint y: 139, distance: 13.7
click at [250, 139] on input "0.333 %" at bounding box center [253, 138] width 47 height 11
type input "$ 4,840"
type input "1. %"
type input "$ 5,698"
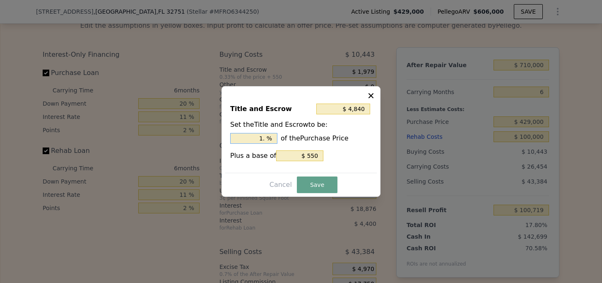
type input "1.2 %"
type input "$ 5,913"
type input "1.25 %"
click at [321, 158] on input "$ 550" at bounding box center [299, 155] width 47 height 11
type input "$ 5,413"
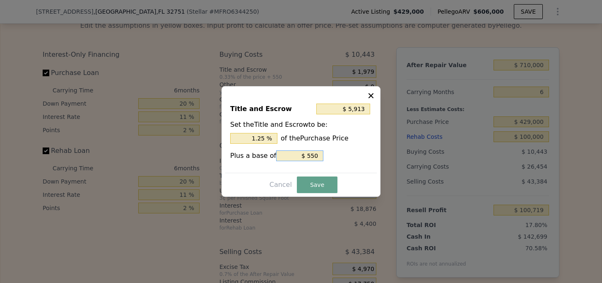
type input "$ 50"
type input "$ 5,363"
type input "$ 0"
click at [313, 178] on button "Save" at bounding box center [317, 184] width 41 height 17
type input "$ 97,335"
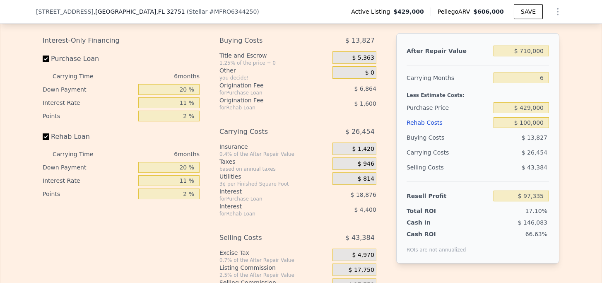
scroll to position [1333, 0]
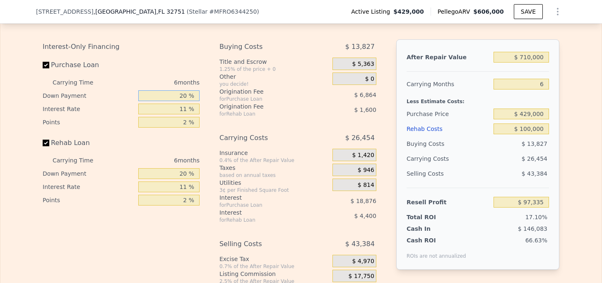
drag, startPoint x: 188, startPoint y: 83, endPoint x: 172, endPoint y: 83, distance: 16.1
click at [172, 90] on input "20 %" at bounding box center [168, 95] width 61 height 11
type input "1 %"
type input "$ 91,223"
type input "15 %"
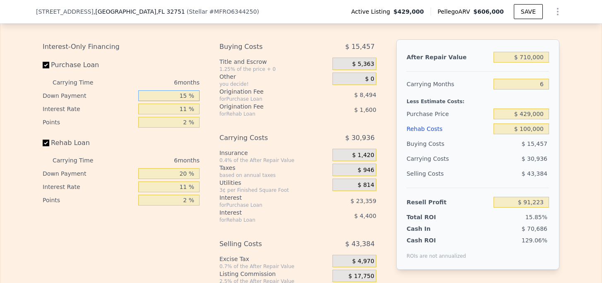
type input "$ 95,724"
type input "15 %"
drag, startPoint x: 186, startPoint y: 160, endPoint x: 176, endPoint y: 160, distance: 10.3
click at [176, 168] on input "20 %" at bounding box center [168, 173] width 61 height 11
type input "1 %"
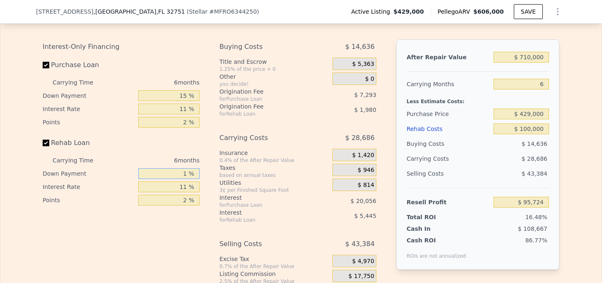
type input "$ 94,294"
type input "15 %"
type input "$ 95,348"
type input "15 %"
click at [273, 178] on div "Utilities" at bounding box center [274, 182] width 110 height 8
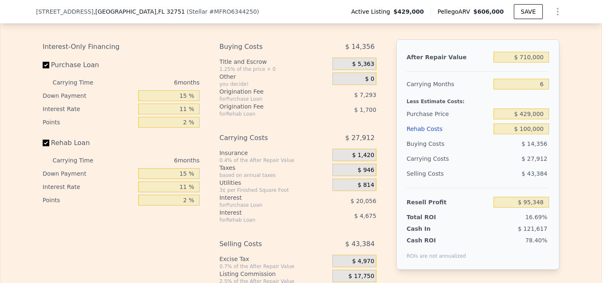
scroll to position [1305, 0]
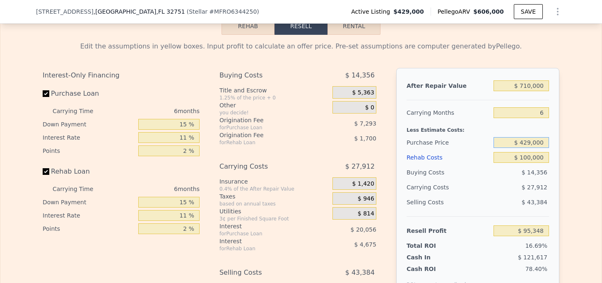
click at [530, 137] on input "$ 429,000" at bounding box center [520, 142] width 55 height 11
type input "$ 420,000"
type input "$ 105,034"
click at [566, 184] on div "Edit the assumptions in yellow boxes. Input profit to calculate an offer price.…" at bounding box center [300, 189] width 601 height 308
click at [527, 80] on input "$ 710,000" at bounding box center [520, 85] width 55 height 11
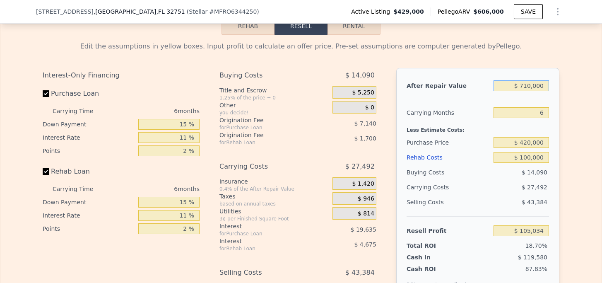
type input "$ 71,000"
type input "-$ 494,137"
type input "$ 7,100"
type input "-$ 554,056"
type input "$ 710"
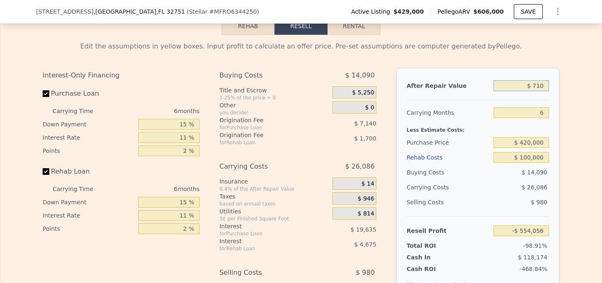
type input "-$ 560,046"
type input "$ 71"
type input "-$ 560,645"
type input "$ 7"
type input "-$ 560,705"
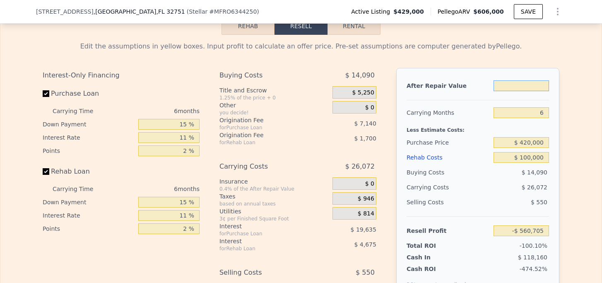
type input "$ 6"
type input "-$ 560,706"
type input "$ 61"
type input "-$ 560,655"
type input "$ 610"
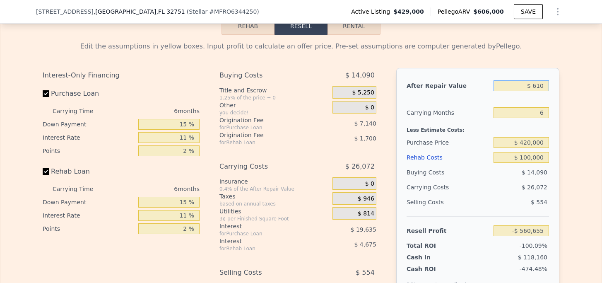
type input "-$ 560,139"
type input "$ 6,100"
type input "-$ 554,993"
type input "$ 61,000"
type input "-$ 503,514"
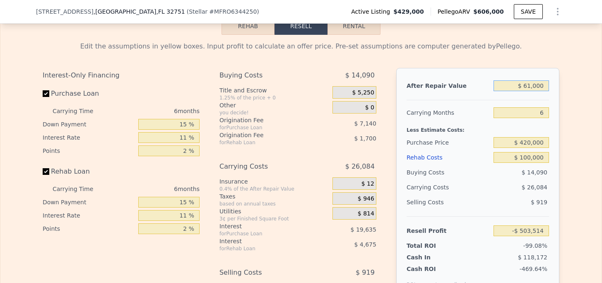
type input "$ 610,000"
type input "$ 11,267"
click at [579, 142] on div "Edit the assumptions in yellow boxes. Input profit to calculate an offer price.…" at bounding box center [300, 189] width 601 height 308
drag, startPoint x: 528, startPoint y: 132, endPoint x: 521, endPoint y: 134, distance: 6.7
click at [521, 137] on input "$ 420,000" at bounding box center [520, 142] width 55 height 11
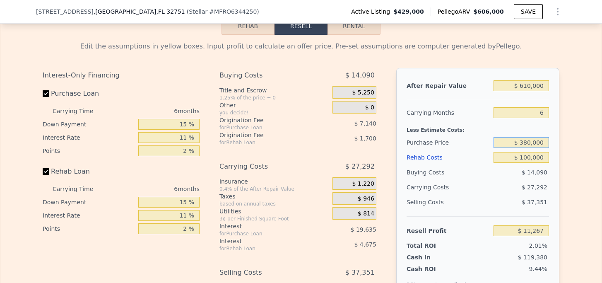
type input "$ 380,000"
click at [556, 174] on div "After Repair Value $ 610,000 Carrying Months 6 Less Estimate Costs: Purchase Pr…" at bounding box center [477, 183] width 163 height 230
type input "$ 54,319"
drag, startPoint x: 528, startPoint y: 143, endPoint x: 519, endPoint y: 144, distance: 9.2
click at [519, 152] on input "$ 100,000" at bounding box center [520, 157] width 55 height 11
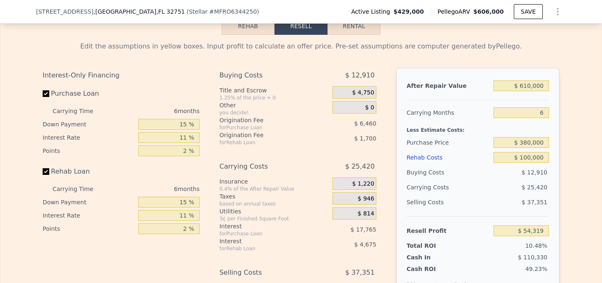
click at [537, 184] on span "$ 25,420" at bounding box center [534, 187] width 26 height 7
drag, startPoint x: 550, startPoint y: 148, endPoint x: 528, endPoint y: 146, distance: 21.6
click at [528, 146] on div "After Repair Value $ 610,000 Carrying Months 6 Less Estimate Costs: Purchase Pr…" at bounding box center [477, 183] width 163 height 230
drag, startPoint x: 521, startPoint y: 146, endPoint x: 543, endPoint y: 147, distance: 21.6
click at [543, 152] on input "$ 100,000" at bounding box center [520, 157] width 55 height 11
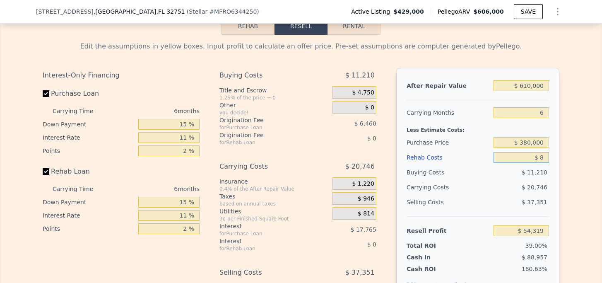
type input "$ 80"
type input "$ 160,606"
type input "$ 800"
type input "$ 159,843"
type input "$ 8,000"
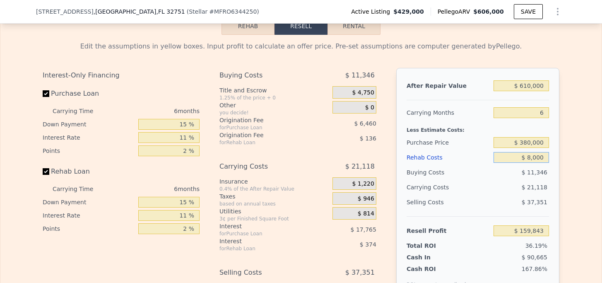
type input "$ 152,185"
type input "$ 80,000"
type input "$ 75,595"
click at [560, 151] on div "Edit the assumptions in yellow boxes. Input profit to calculate an offer price.…" at bounding box center [301, 189] width 530 height 308
click at [528, 137] on input "$ 380,000" at bounding box center [520, 142] width 55 height 11
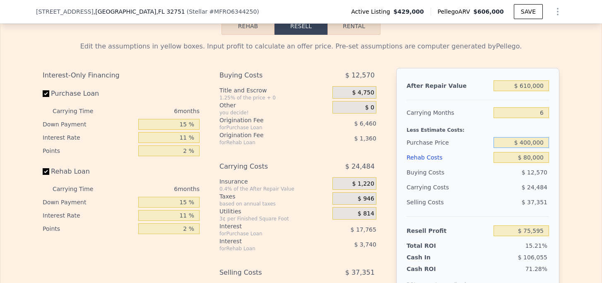
type input "$ 400,000"
click at [538, 169] on span "$ 12,570" at bounding box center [534, 172] width 26 height 7
type input "$ 54,069"
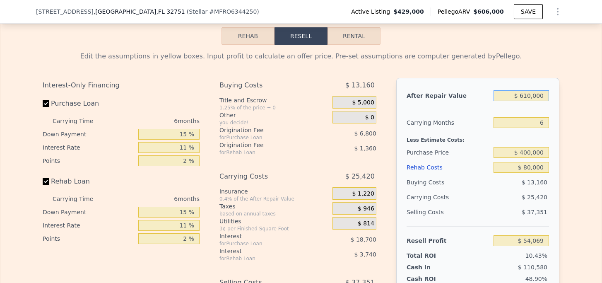
click at [531, 90] on input "$ 610,000" at bounding box center [520, 95] width 55 height 11
type input "$ 61,000"
type input "-$ 460,712"
type input "$ 6,000"
type input "-$ 512,284"
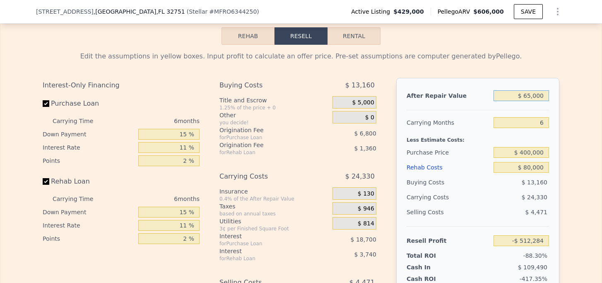
type input "$ 650,000"
type input "$ 91,575"
click at [555, 146] on div "After Repair Value $ 650,000 Carrying Months 6 Less Estimate Costs: Purchase Pr…" at bounding box center [477, 193] width 163 height 230
click at [527, 90] on input "$ 650,000" at bounding box center [520, 95] width 55 height 11
drag, startPoint x: 518, startPoint y: 142, endPoint x: 555, endPoint y: 143, distance: 37.3
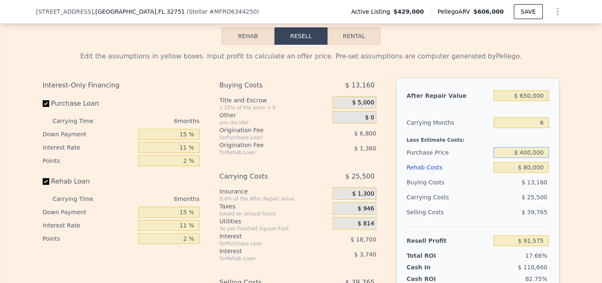
click at [555, 143] on div "After Repair Value $ 650,000 Carrying Months 6 Less Estimate Costs: Purchase Pr…" at bounding box center [477, 193] width 163 height 230
click at [546, 190] on div "$ 25,500" at bounding box center [504, 197] width 87 height 15
drag, startPoint x: 517, startPoint y: 223, endPoint x: 564, endPoint y: 223, distance: 46.4
click at [564, 223] on div "Edit the assumptions in yellow boxes. Input profit to calculate an offer price.…" at bounding box center [301, 199] width 530 height 308
click at [526, 90] on input "$ 650,000" at bounding box center [520, 95] width 55 height 11
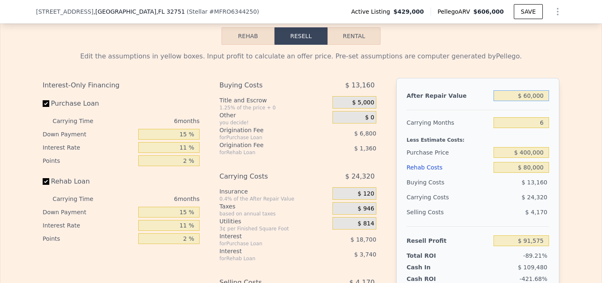
type input "$ 600,000"
type input "$ 44,692"
type input "$ 600,000"
click at [569, 134] on div "Edit the assumptions in yellow boxes. Input profit to calculate an offer price.…" at bounding box center [300, 199] width 601 height 308
click at [526, 90] on input "$ 600,000" at bounding box center [520, 95] width 55 height 11
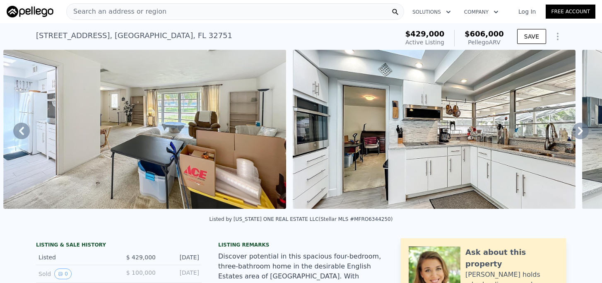
scroll to position [0, 0]
click at [99, 14] on span "Search an address or region" at bounding box center [117, 12] width 100 height 10
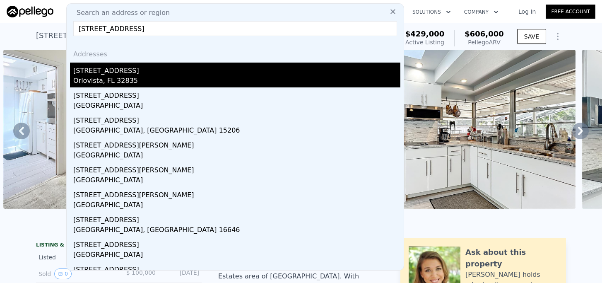
type input "[STREET_ADDRESS]"
click at [91, 70] on div "[STREET_ADDRESS]" at bounding box center [236, 68] width 327 height 13
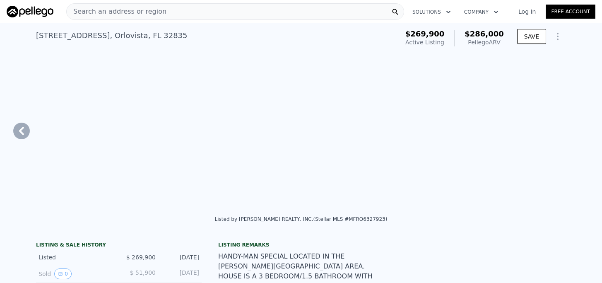
type input "2"
type input "3"
type input "1"
type input "2"
type input "864"
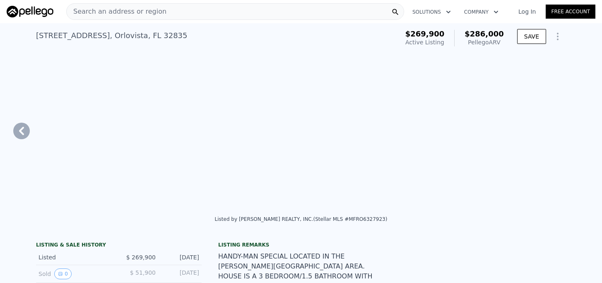
type input "1355"
type input "5001"
type input "11474"
type input "$ 286,000"
type input "4"
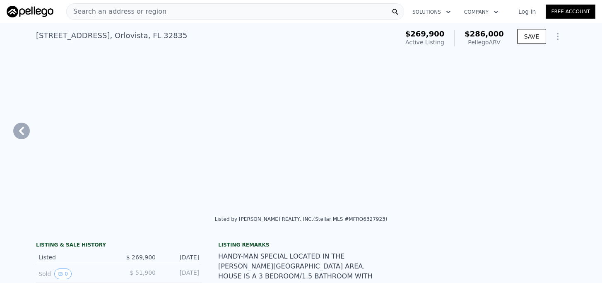
type input "$ 0"
type input "$ 4,412"
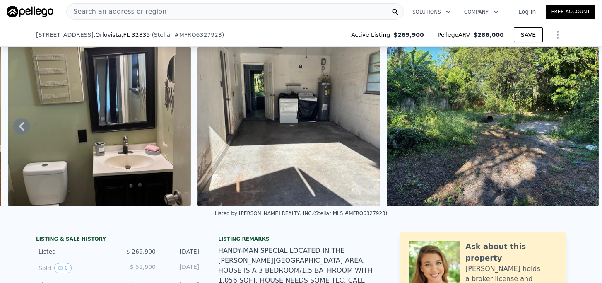
scroll to position [120, 0]
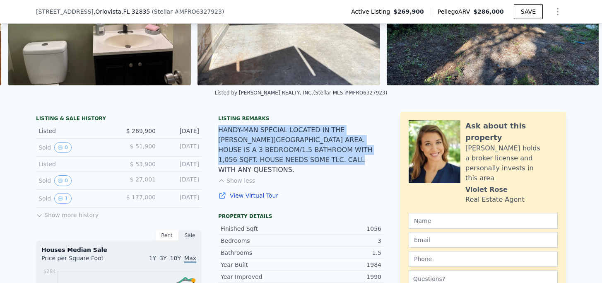
drag, startPoint x: 217, startPoint y: 130, endPoint x: 372, endPoint y: 158, distance: 156.8
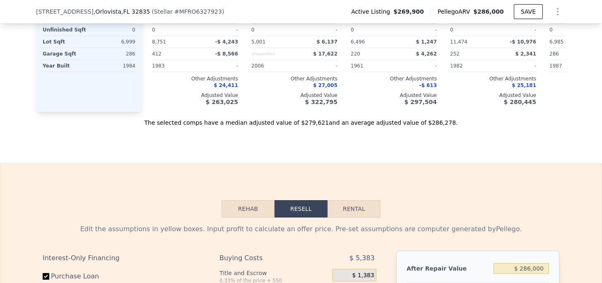
scroll to position [1266, 0]
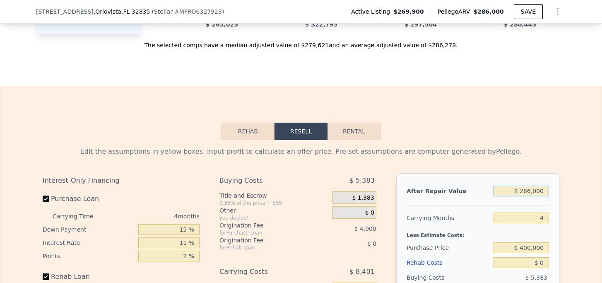
click at [533, 185] on input "$ 286,000" at bounding box center [520, 190] width 55 height 11
type input "$ 25"
type input "-$ 263,930"
type input "$ 250"
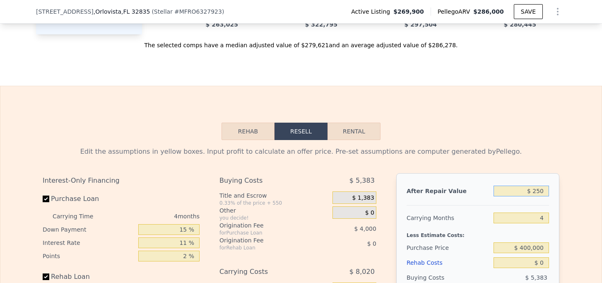
type input "-$ 263,718"
type input "$ 2,500"
type input "-$ 261,608"
type input "$ 25,000"
type input "-$ 240,494"
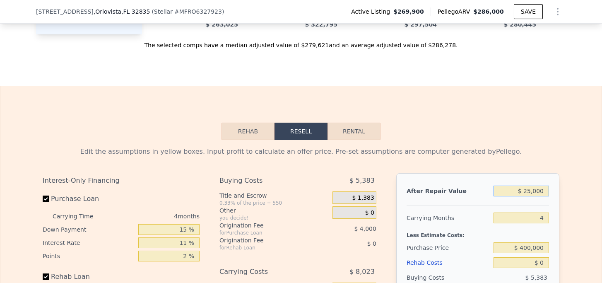
type input "$ 250,000"
type input "-$ 29,369"
click at [544, 212] on input "4" at bounding box center [520, 217] width 55 height 11
type input "5"
type input "-$ 31,457"
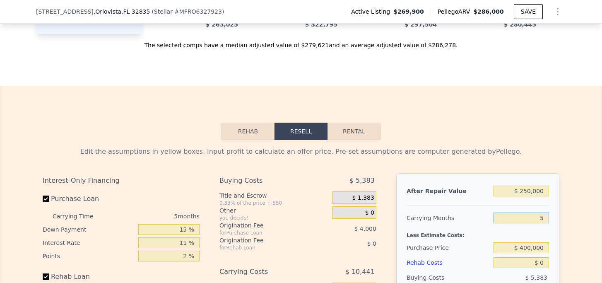
type input "5"
click at [539, 242] on input "$ 400,000" at bounding box center [520, 247] width 55 height 11
type input "$ 150,000"
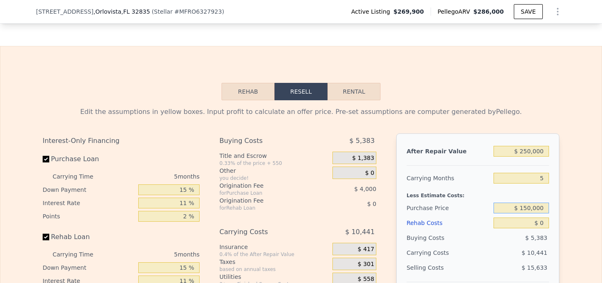
scroll to position [1312, 0]
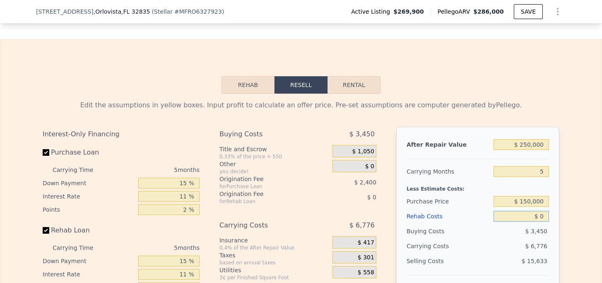
click at [543, 211] on input "$ 0" at bounding box center [520, 216] width 55 height 11
type input "$ 74,141"
type input "$ 5"
type input "$ 74,136"
type input "$ 50"
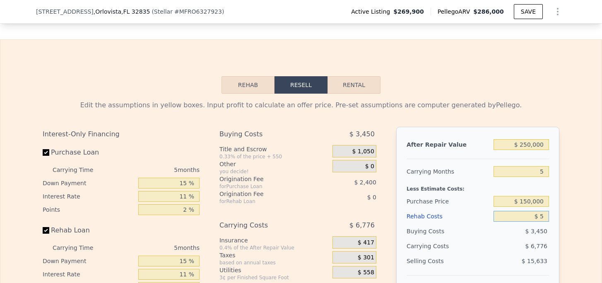
type input "$ 74,090"
type input "$ 5,000"
type input "$ 68,876"
type input "$ 50,000"
type input "$ 21,506"
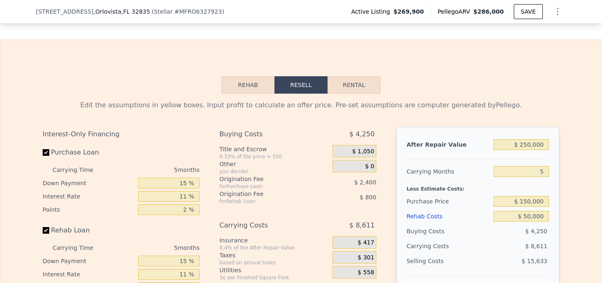
click at [567, 221] on div "Edit the assumptions in yellow boxes. Input profit to calculate an offer price.…" at bounding box center [300, 248] width 601 height 308
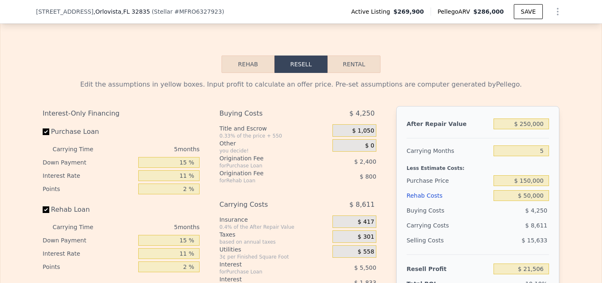
scroll to position [1326, 0]
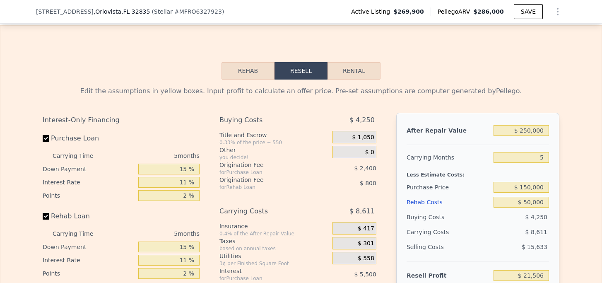
click at [371, 62] on button "Rental" at bounding box center [353, 70] width 53 height 17
select select "30"
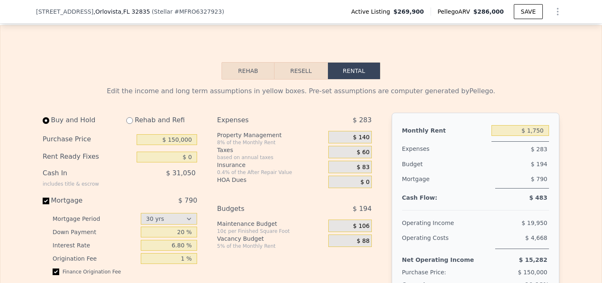
click at [128, 117] on input "radio" at bounding box center [129, 120] width 7 height 7
radio input "true"
select select "30"
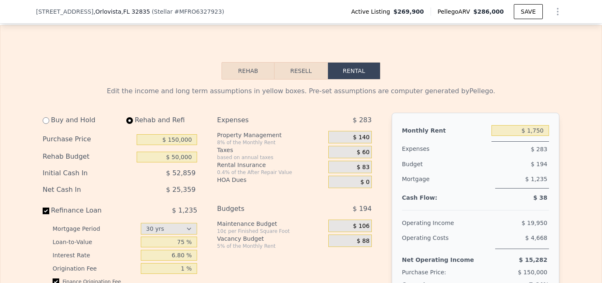
type input "$ 50,000"
click at [535, 123] on div "$ 1,750" at bounding box center [520, 130] width 58 height 15
click at [534, 125] on input "$ 1,750" at bounding box center [520, 130] width 58 height 11
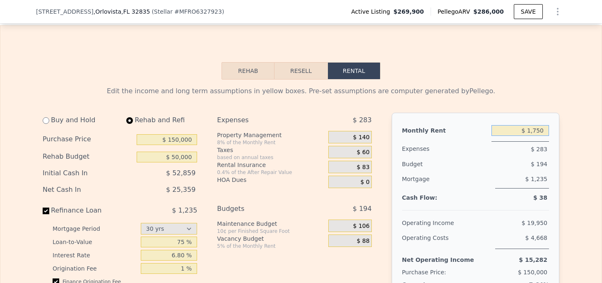
click at [534, 125] on input "$ 1,750" at bounding box center [520, 130] width 58 height 11
paste input "244"
drag, startPoint x: 546, startPoint y: 122, endPoint x: 534, endPoint y: 122, distance: 12.4
click at [534, 125] on input "$ 244" at bounding box center [520, 130] width 58 height 11
type input "$ 1,900"
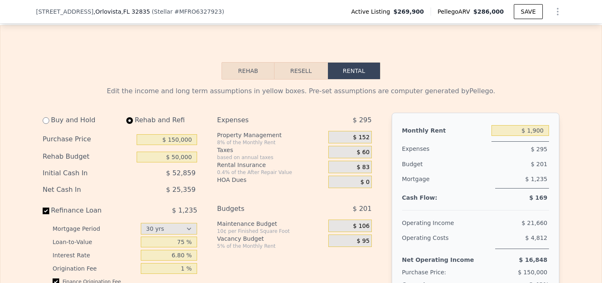
click at [533, 175] on span "$ 1,235" at bounding box center [536, 178] width 22 height 7
click at [367, 149] on span "$ 60" at bounding box center [363, 152] width 13 height 7
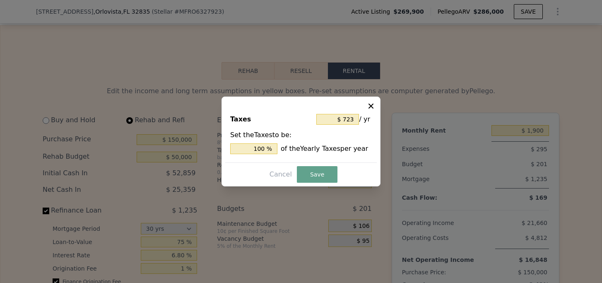
click at [369, 103] on icon at bounding box center [371, 106] width 8 height 8
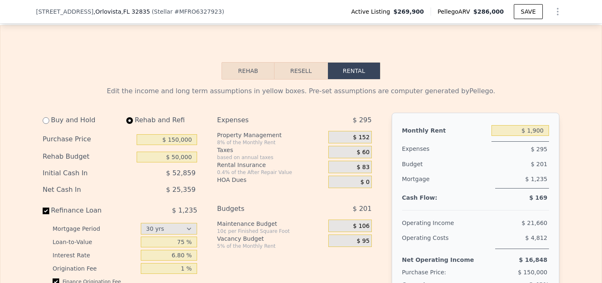
click at [367, 163] on span "$ 83" at bounding box center [363, 166] width 13 height 7
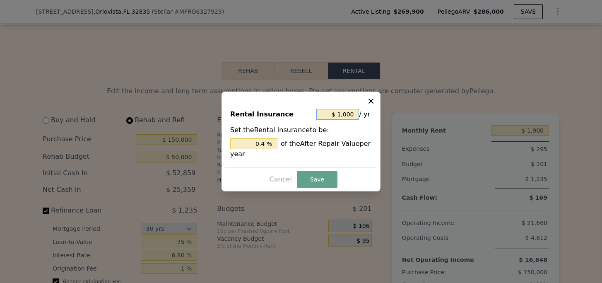
drag, startPoint x: 341, startPoint y: 113, endPoint x: 354, endPoint y: 113, distance: 13.2
click at [354, 113] on input "$ 1,000" at bounding box center [337, 114] width 43 height 11
type input "$ 1"
type input "0.000 %"
type input "$ 2"
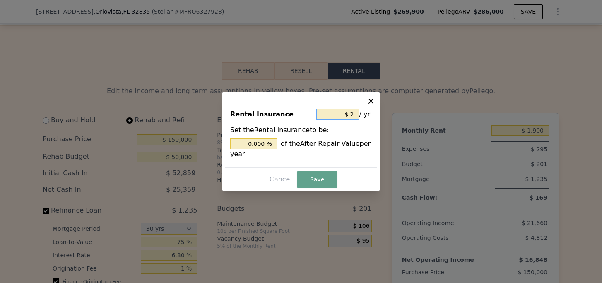
type input "0.001 %"
type input "$ 25"
type input "0.01 %"
type input "$ 250"
type input "0.1 %"
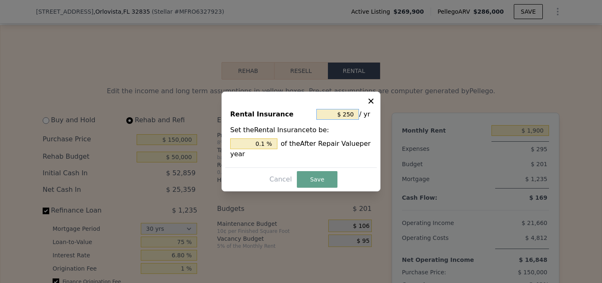
type input "$ 25"
type input "0.01 %"
click at [317, 180] on button "Save" at bounding box center [317, 179] width 41 height 17
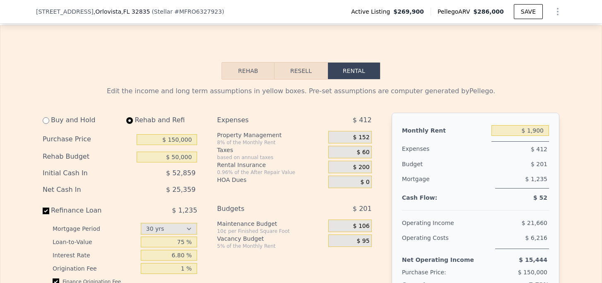
click at [363, 149] on span "$ 60" at bounding box center [363, 152] width 13 height 7
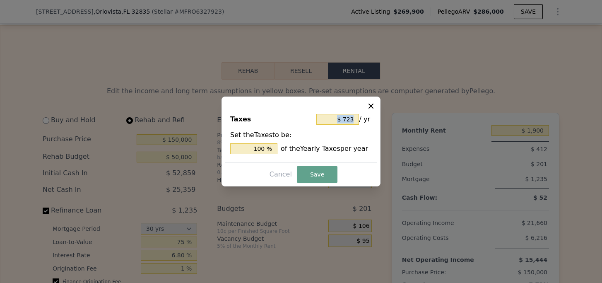
drag, startPoint x: 358, startPoint y: 120, endPoint x: 343, endPoint y: 120, distance: 15.7
click at [343, 120] on div "$ 723 / yr" at bounding box center [343, 119] width 55 height 15
click at [349, 122] on input "$ 723" at bounding box center [337, 119] width 43 height 11
drag, startPoint x: 342, startPoint y: 115, endPoint x: 361, endPoint y: 118, distance: 19.6
click at [361, 118] on div "$ 723 / yr" at bounding box center [343, 119] width 55 height 15
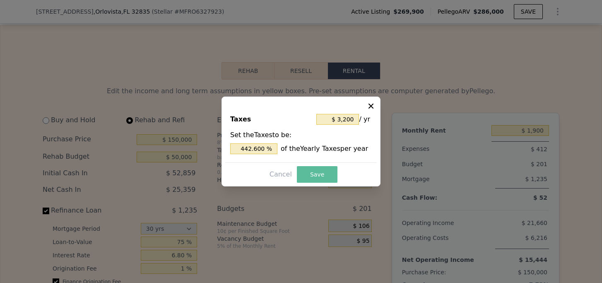
click at [324, 171] on button "Save" at bounding box center [317, 174] width 41 height 17
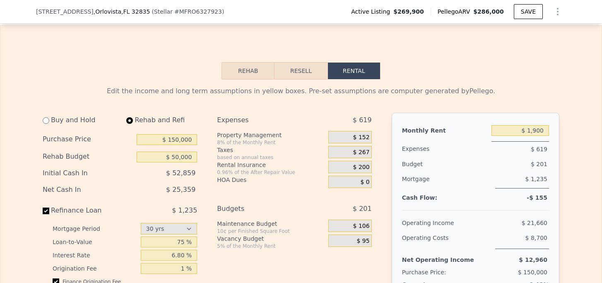
click at [364, 134] on span "$ 152" at bounding box center [361, 137] width 17 height 7
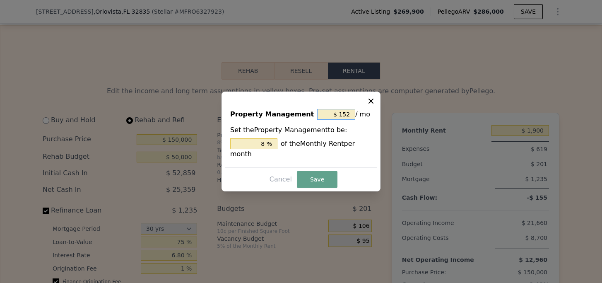
click at [346, 115] on input "$ 152" at bounding box center [336, 114] width 38 height 11
click at [315, 175] on button "Save" at bounding box center [317, 179] width 41 height 17
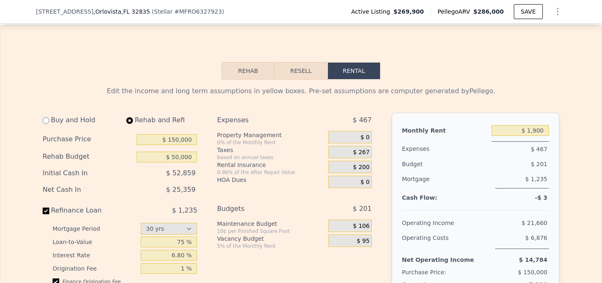
click at [363, 149] on span "$ 267" at bounding box center [361, 152] width 17 height 7
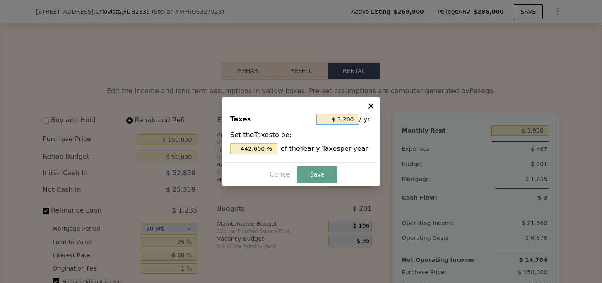
click at [345, 120] on input "$ 3,200" at bounding box center [337, 119] width 43 height 11
click at [315, 171] on button "Save" at bounding box center [317, 174] width 41 height 17
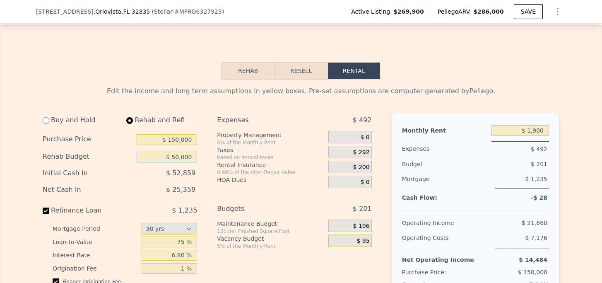
click at [175, 151] on input "$ 50,000" at bounding box center [167, 156] width 60 height 11
click at [259, 161] on div "Rental Insurance" at bounding box center [271, 165] width 108 height 8
drag, startPoint x: 35, startPoint y: 12, endPoint x: 85, endPoint y: 12, distance: 50.1
click at [85, 12] on div "[STREET_ADDRESS] ( Stellar # MFRO6327923 ) Active Listing $269,900 Pellego ARV …" at bounding box center [301, 12] width 602 height 24
copy span "[STREET_ADDRESS]"
